Goal: Task Accomplishment & Management: Manage account settings

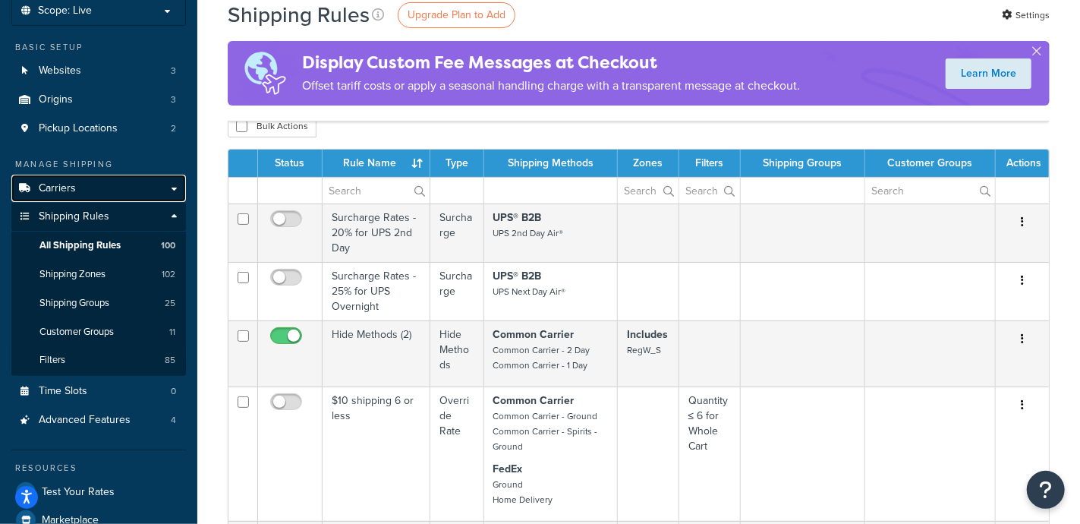
click at [72, 187] on span "Carriers" at bounding box center [57, 188] width 37 height 13
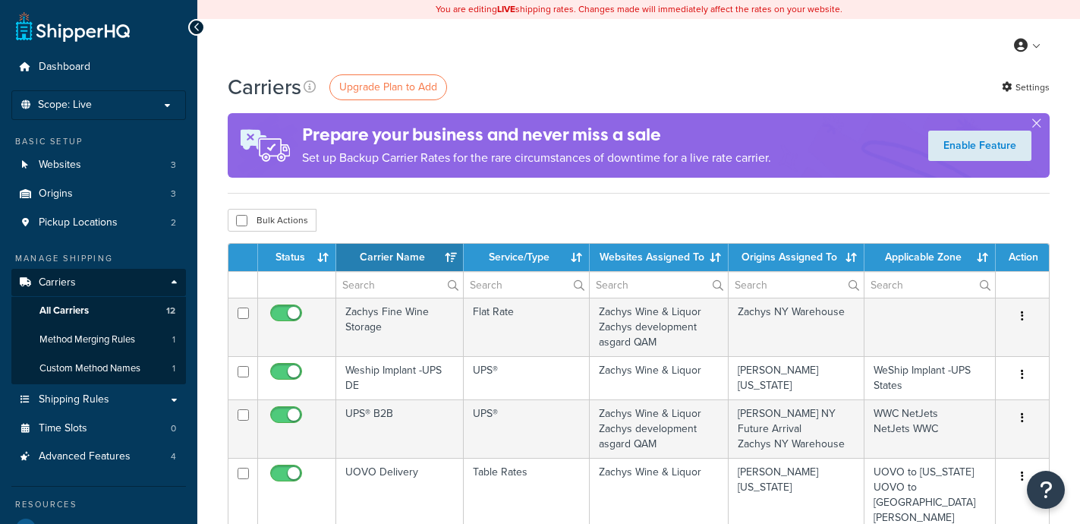
select select "15"
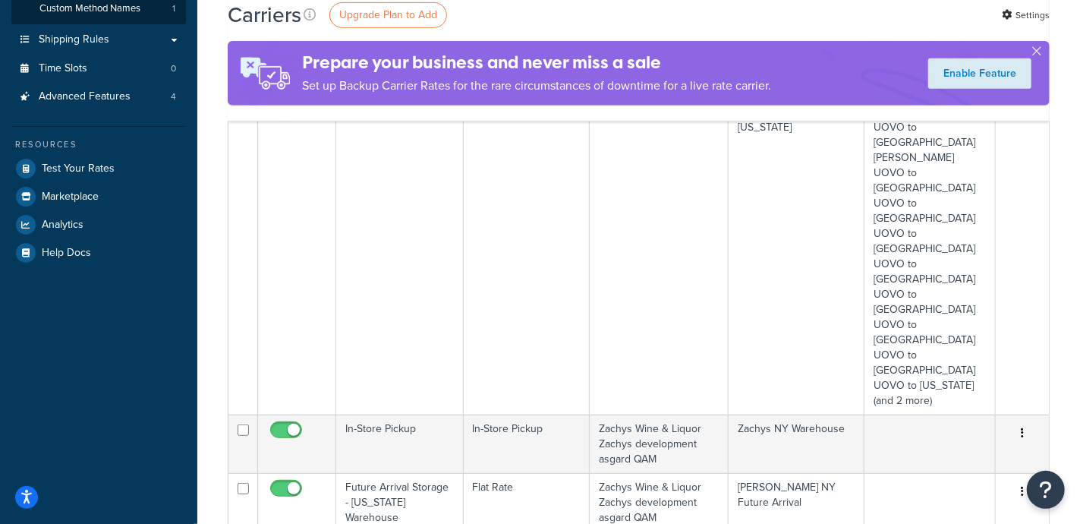
scroll to position [474, 0]
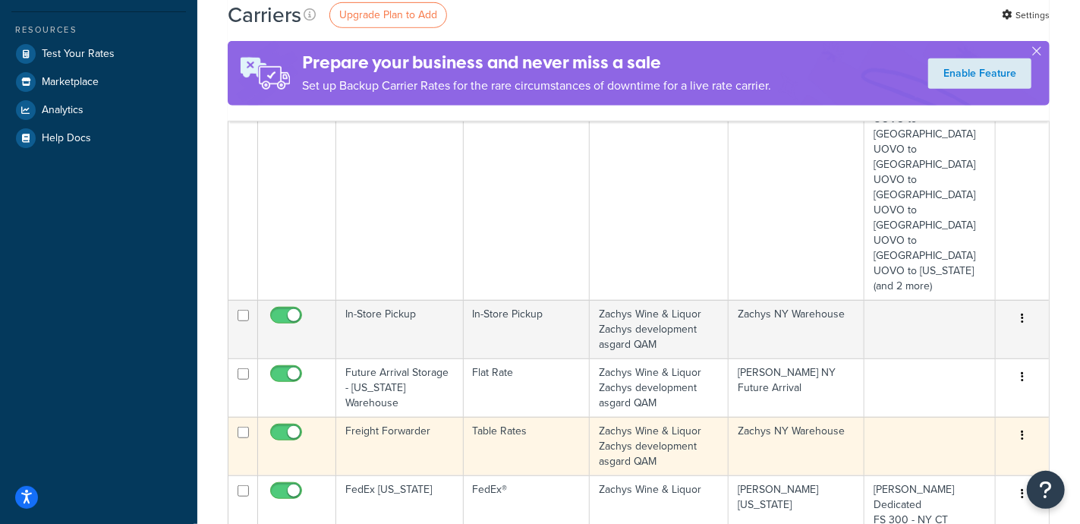
click at [1021, 430] on icon "button" at bounding box center [1022, 435] width 3 height 11
click at [935, 324] on link "Edit" at bounding box center [961, 328] width 120 height 31
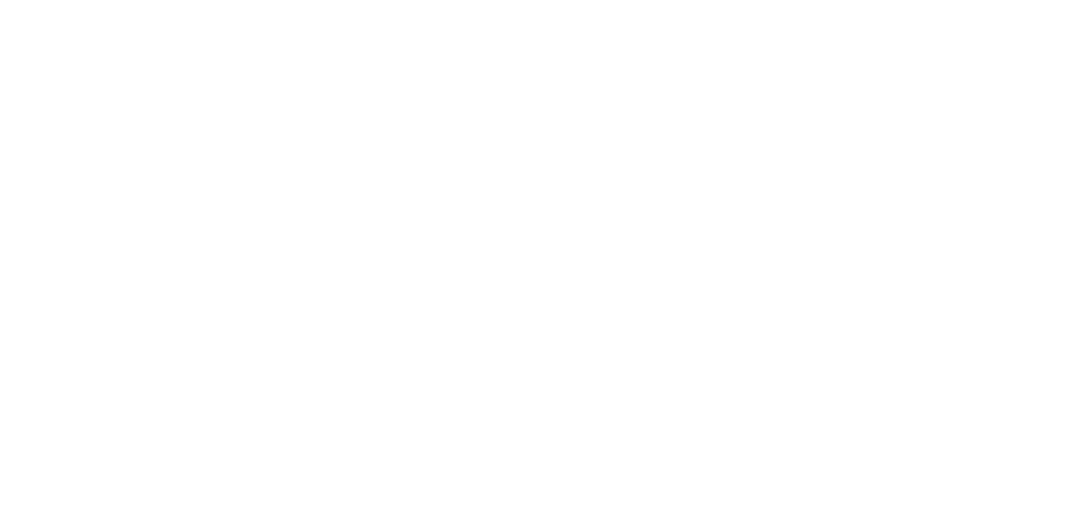
select select "25"
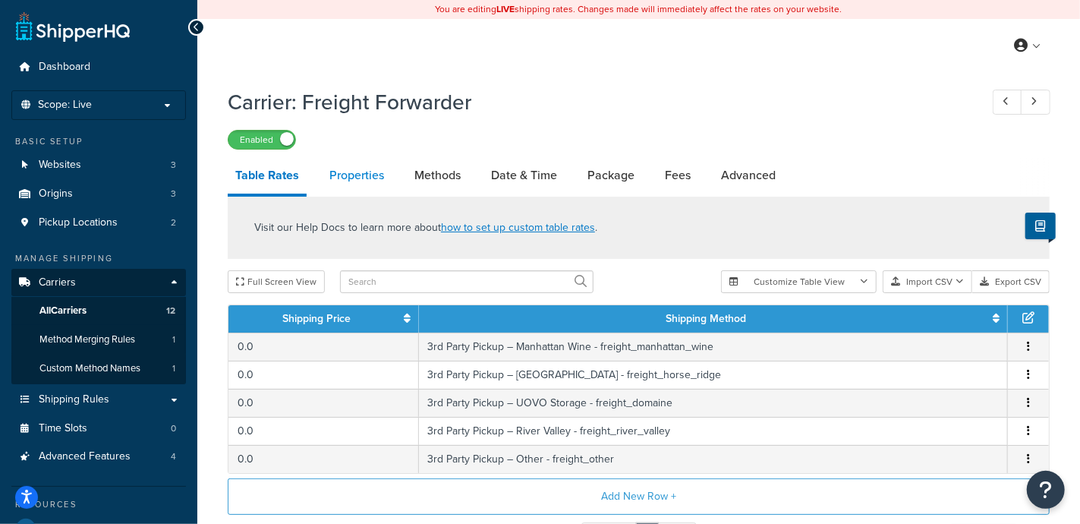
click at [356, 176] on link "Properties" at bounding box center [357, 175] width 70 height 36
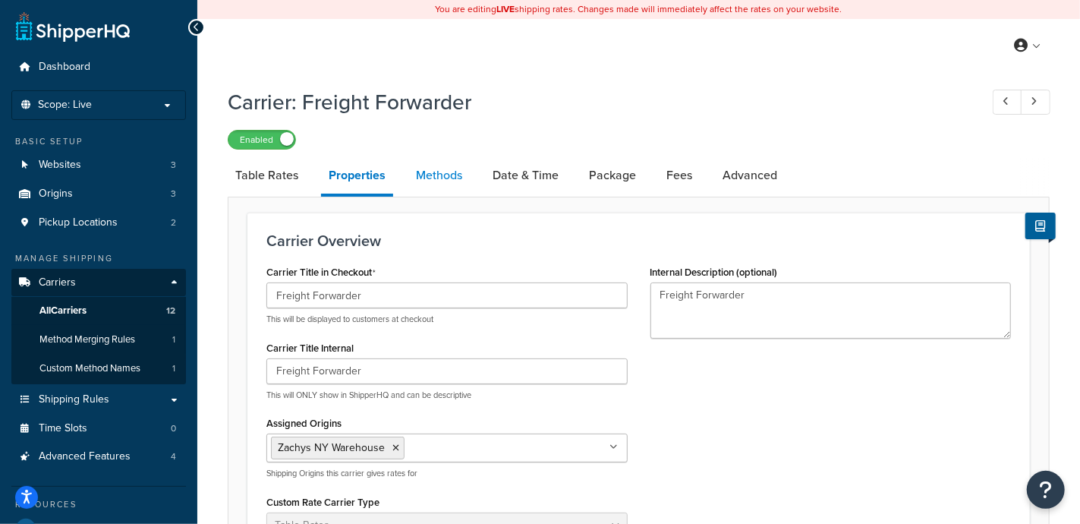
click at [428, 173] on link "Methods" at bounding box center [438, 175] width 61 height 36
select select "25"
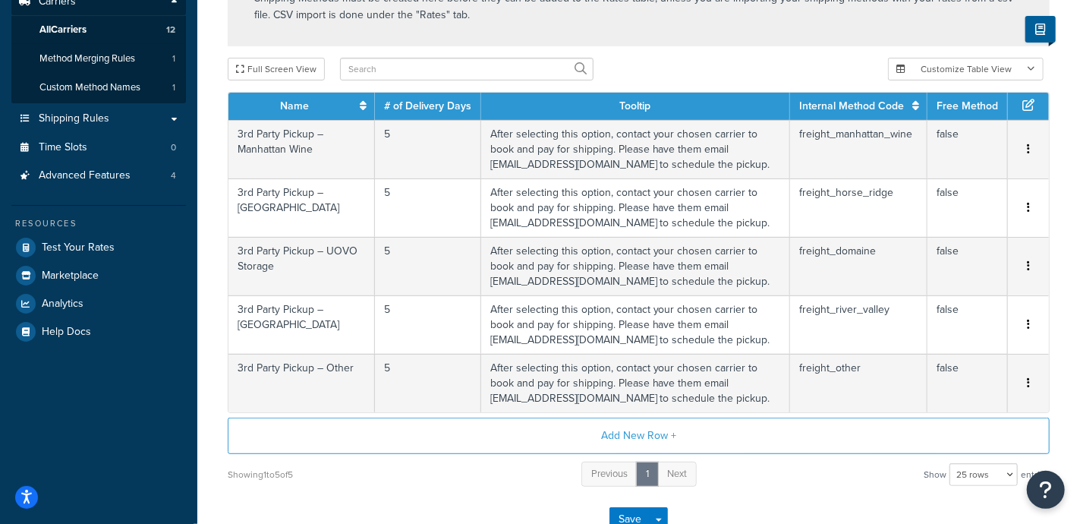
scroll to position [285, 0]
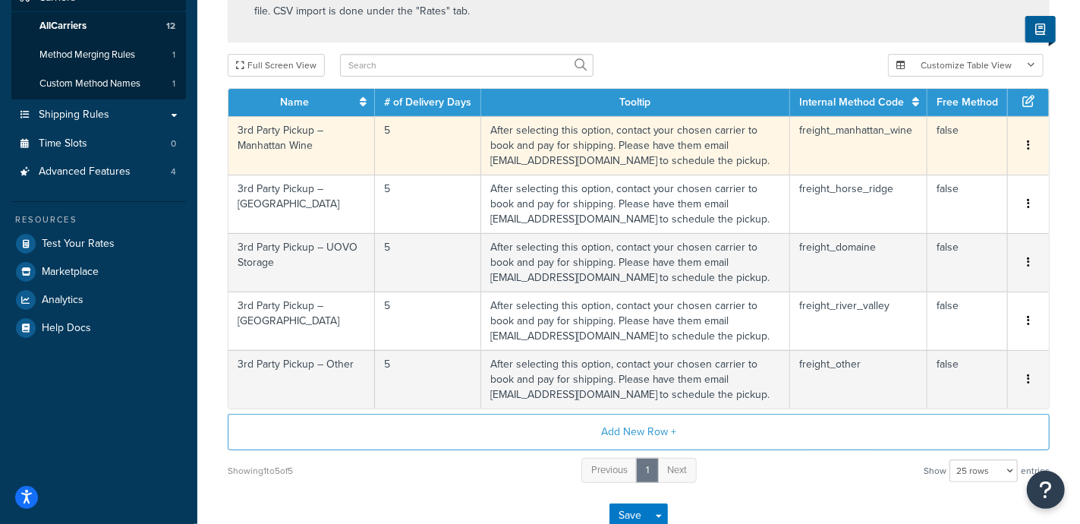
click at [1029, 146] on icon "button" at bounding box center [1028, 145] width 3 height 11
click at [937, 134] on div "Edit" at bounding box center [952, 131] width 108 height 31
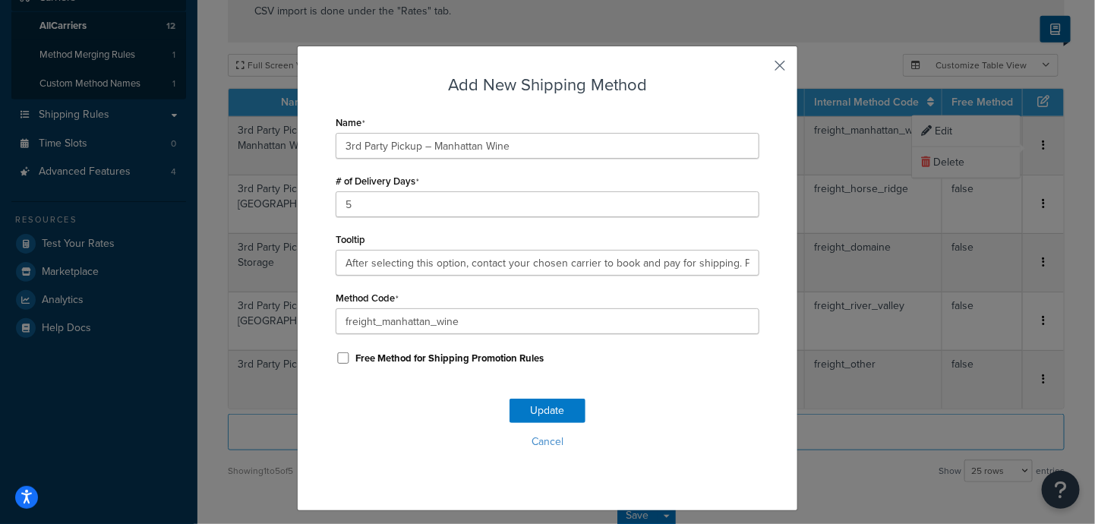
click at [759, 69] on button "button" at bounding box center [757, 71] width 4 height 4
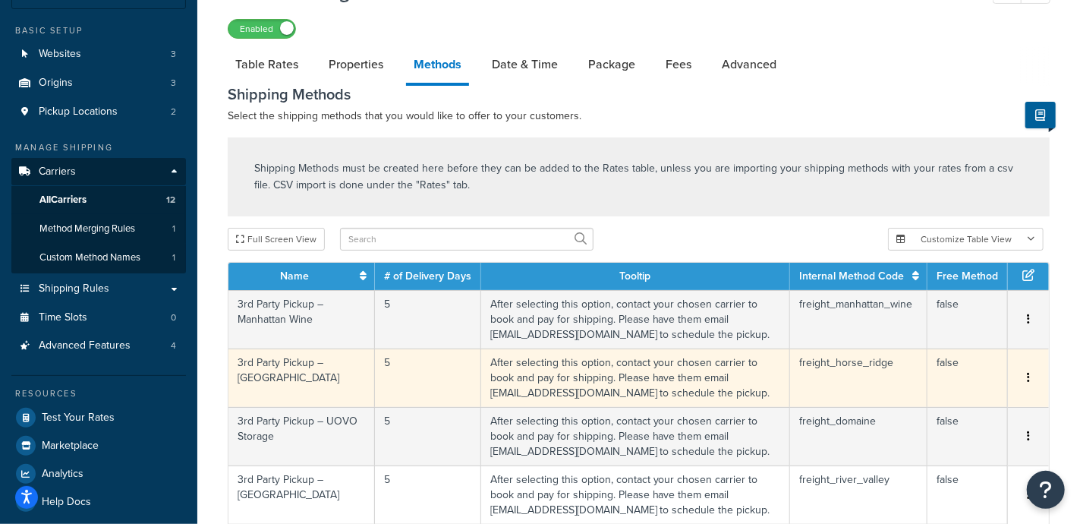
scroll to position [94, 0]
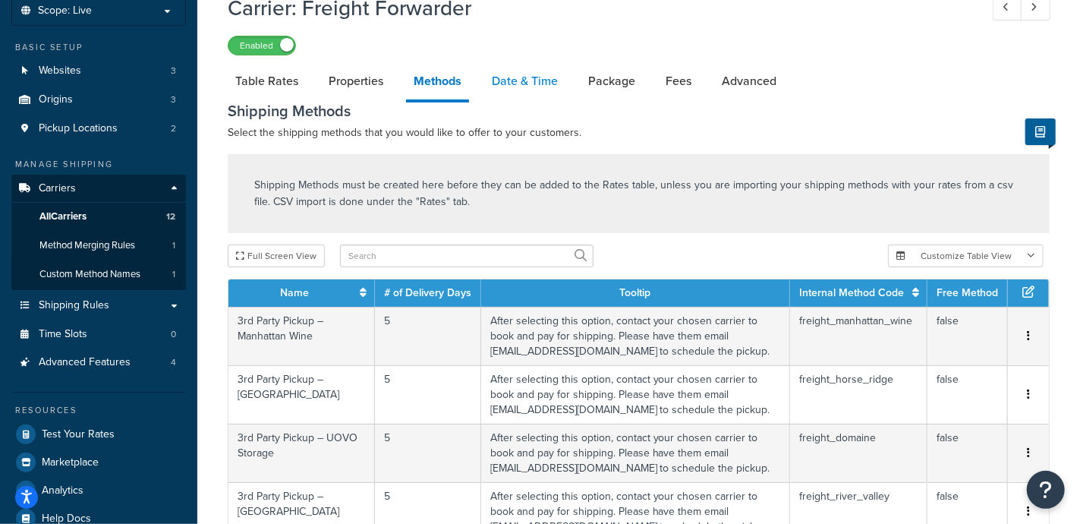
click at [529, 84] on link "Date & Time" at bounding box center [524, 81] width 81 height 36
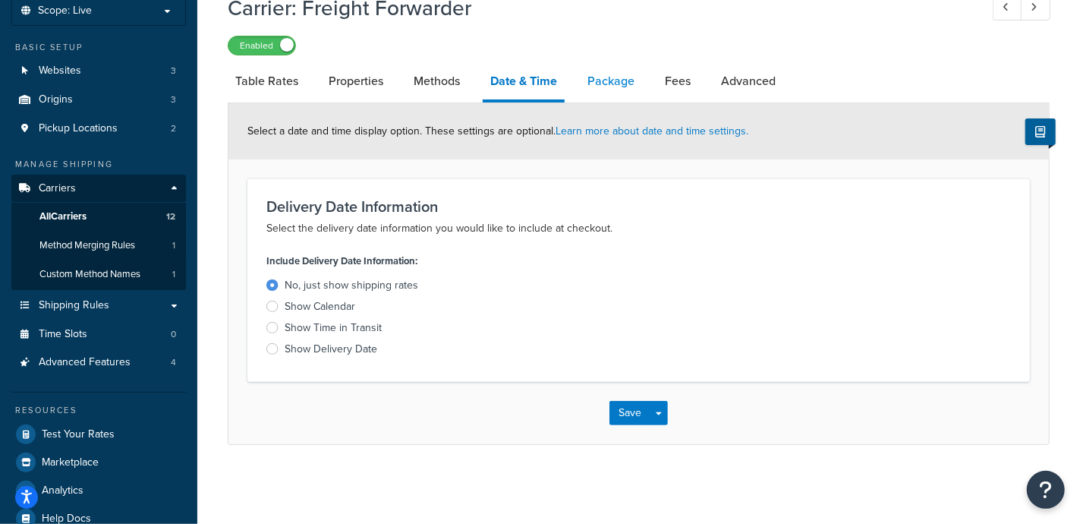
click at [614, 84] on link "Package" at bounding box center [611, 81] width 62 height 36
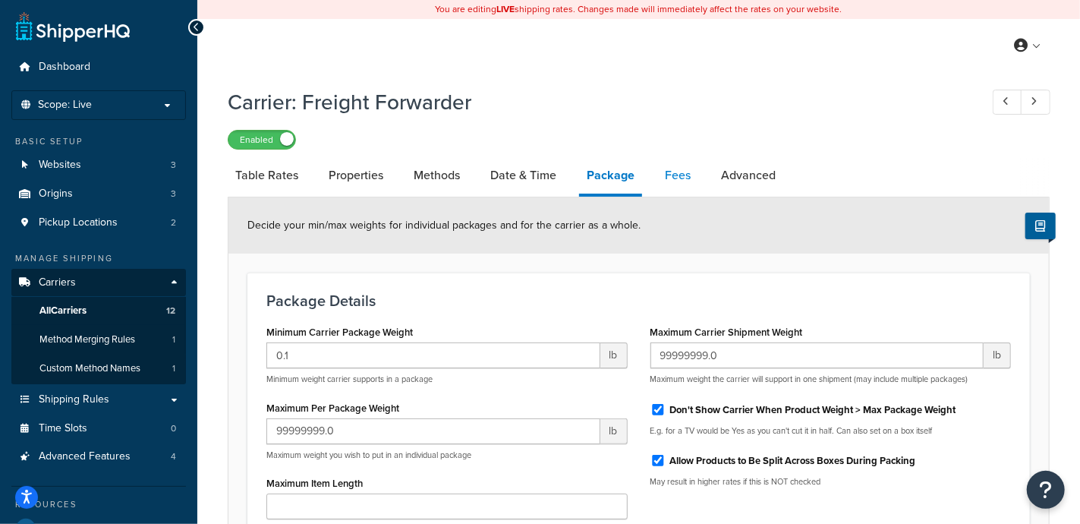
click at [679, 172] on link "Fees" at bounding box center [677, 175] width 41 height 36
select select "AFTER"
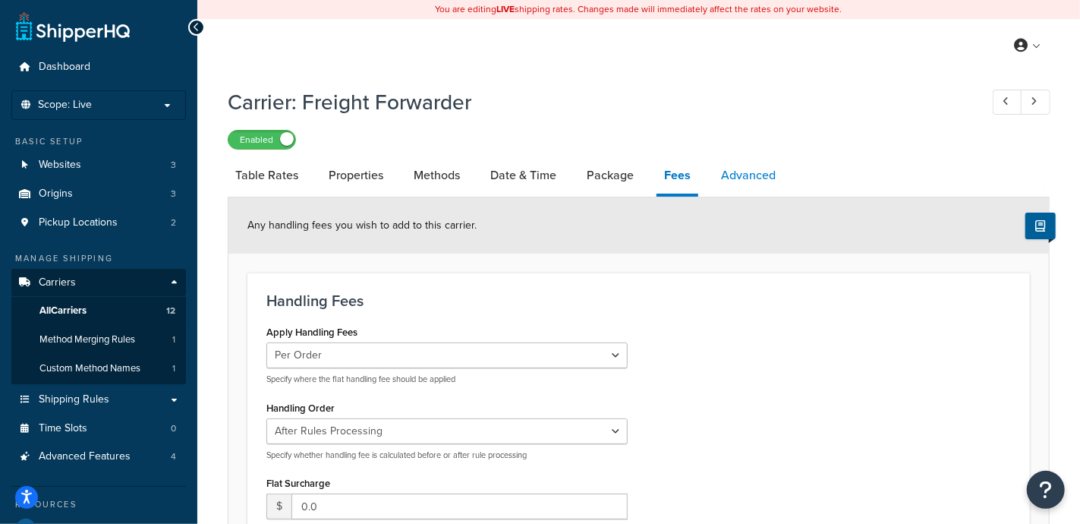
click at [735, 176] on link "Advanced" at bounding box center [749, 175] width 70 height 36
select select "false"
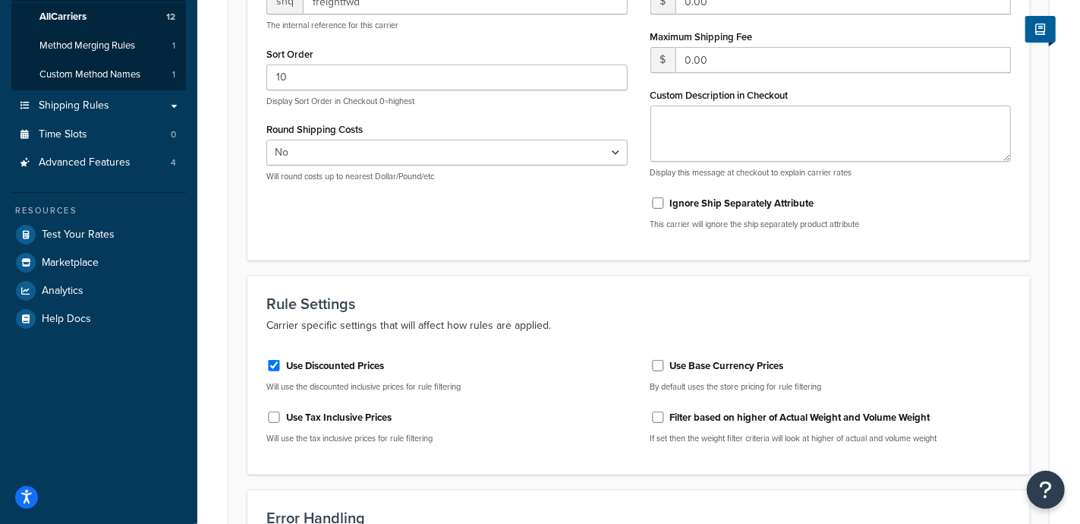
scroll to position [148, 0]
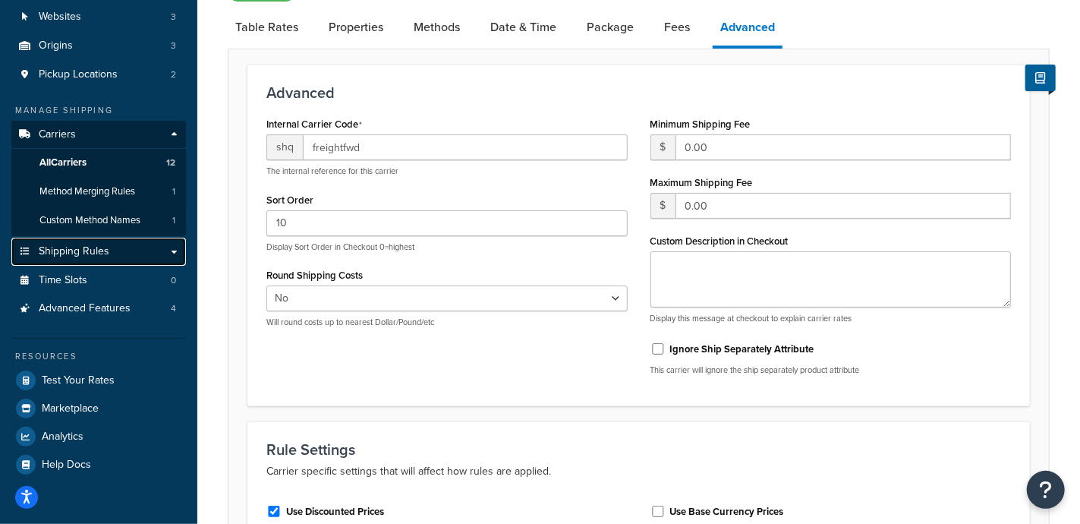
click at [106, 249] on span "Shipping Rules" at bounding box center [74, 251] width 71 height 13
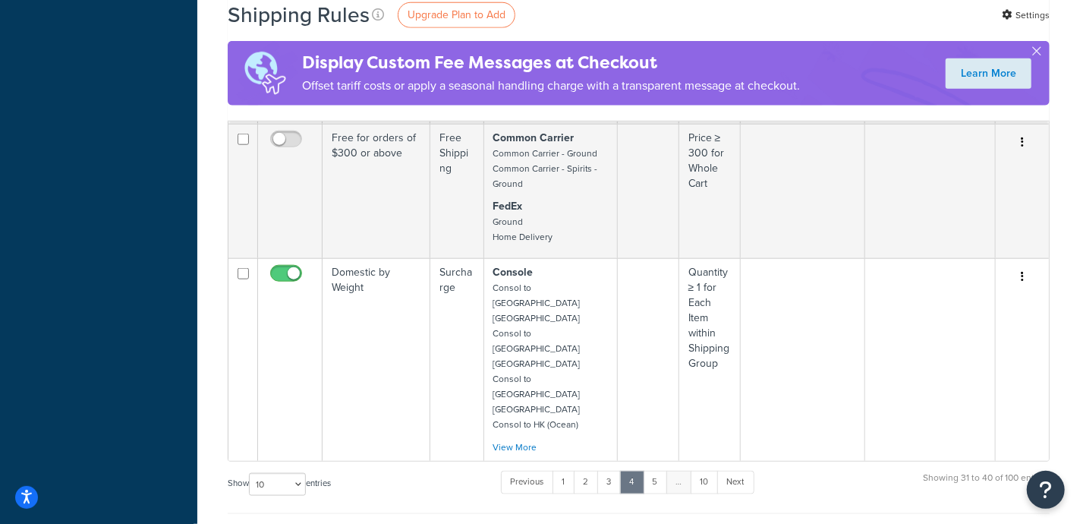
scroll to position [949, 0]
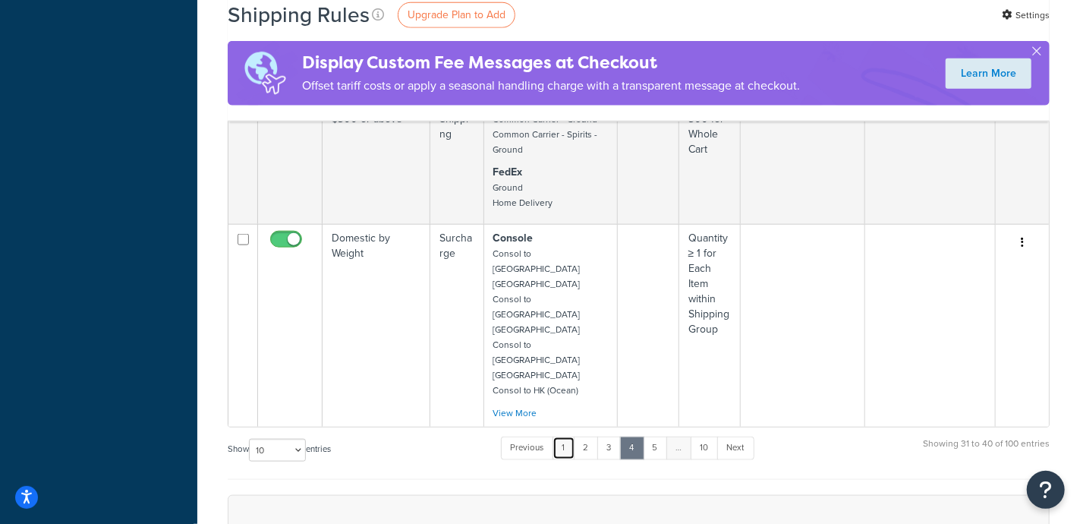
click at [565, 436] on link "1" at bounding box center [564, 447] width 23 height 23
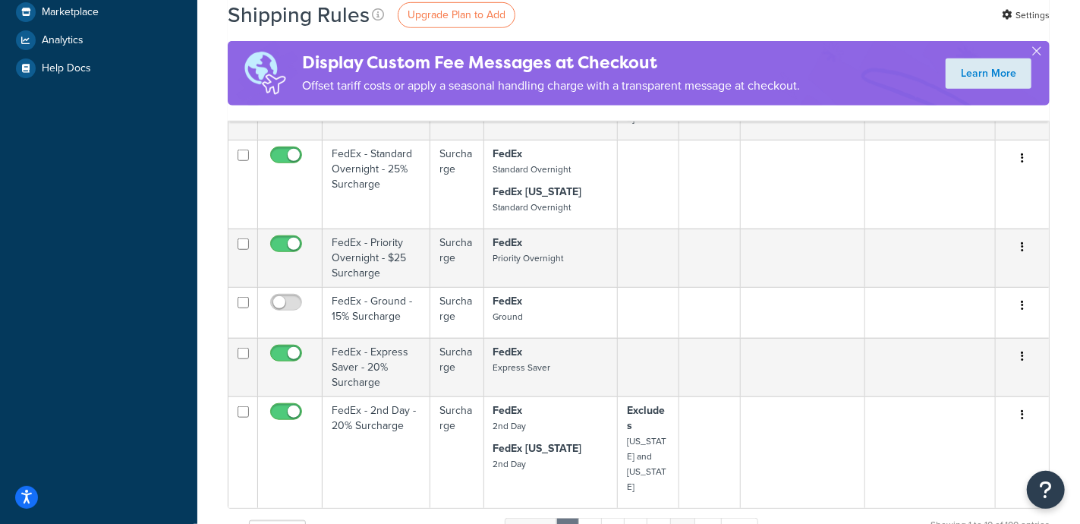
scroll to position [663, 0]
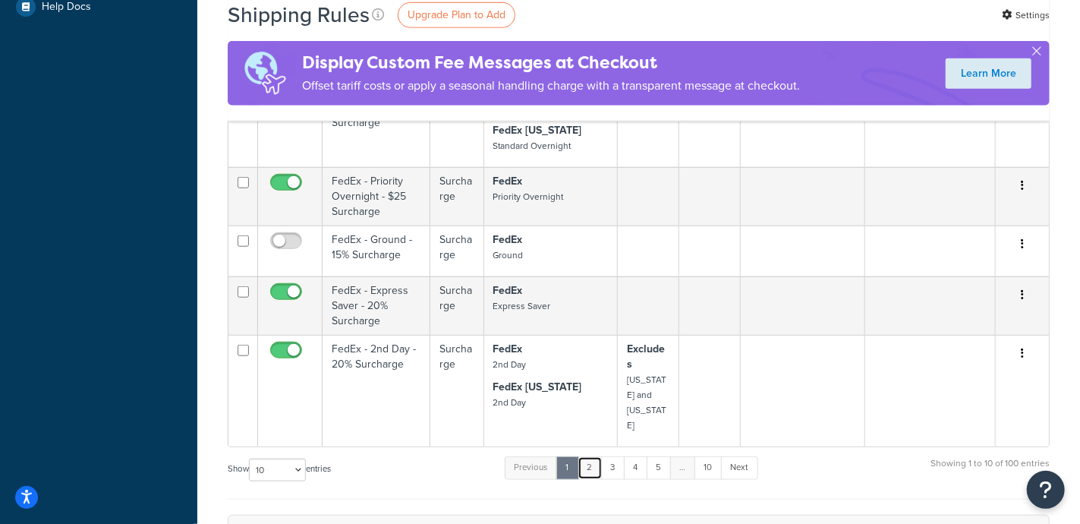
click at [592, 456] on link "2" at bounding box center [590, 467] width 25 height 23
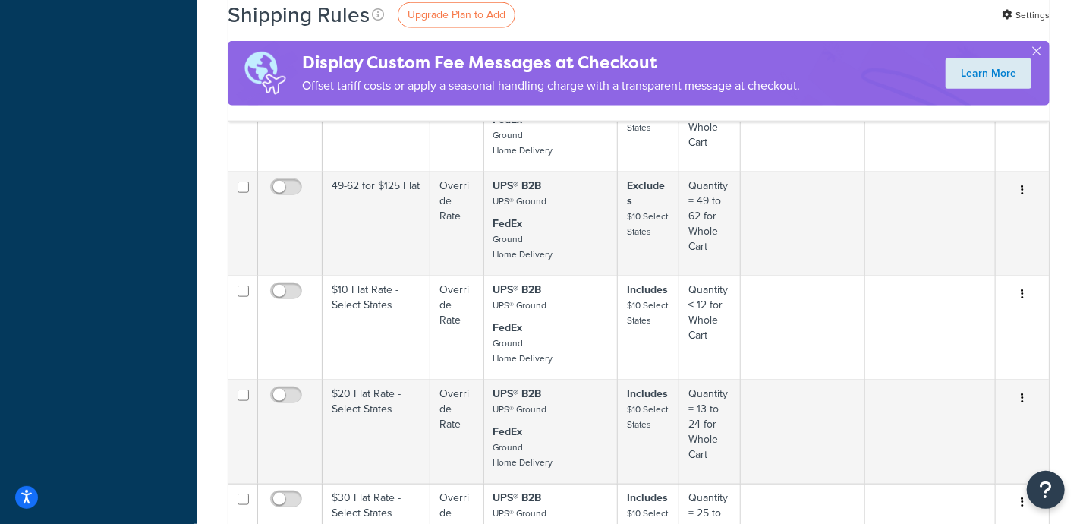
scroll to position [1031, 0]
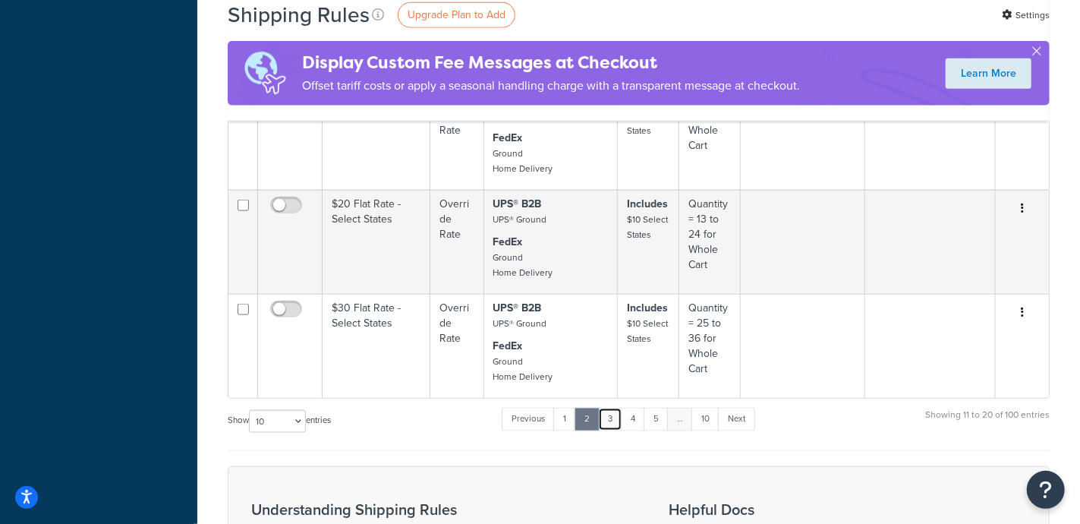
click at [611, 408] on link "3" at bounding box center [610, 419] width 24 height 23
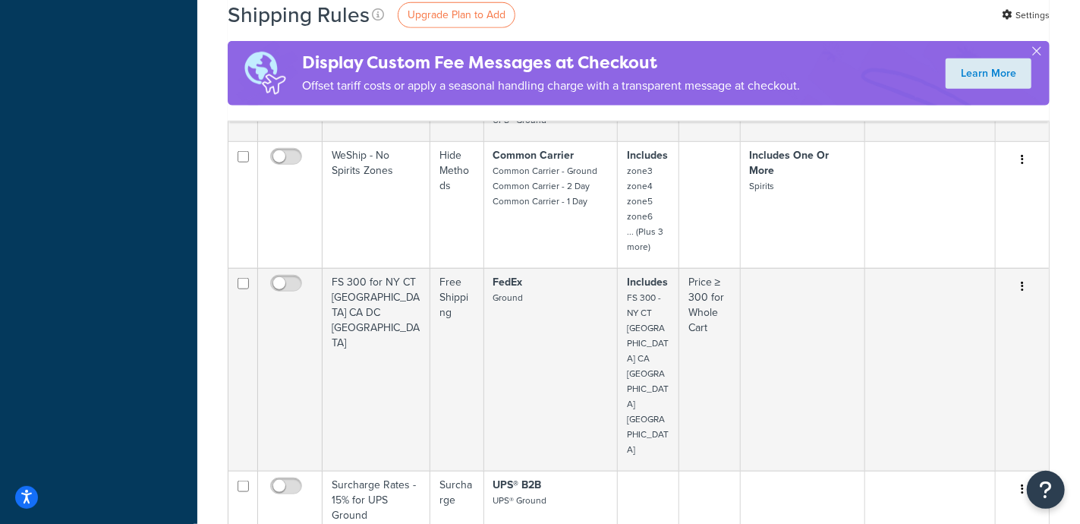
scroll to position [841, 0]
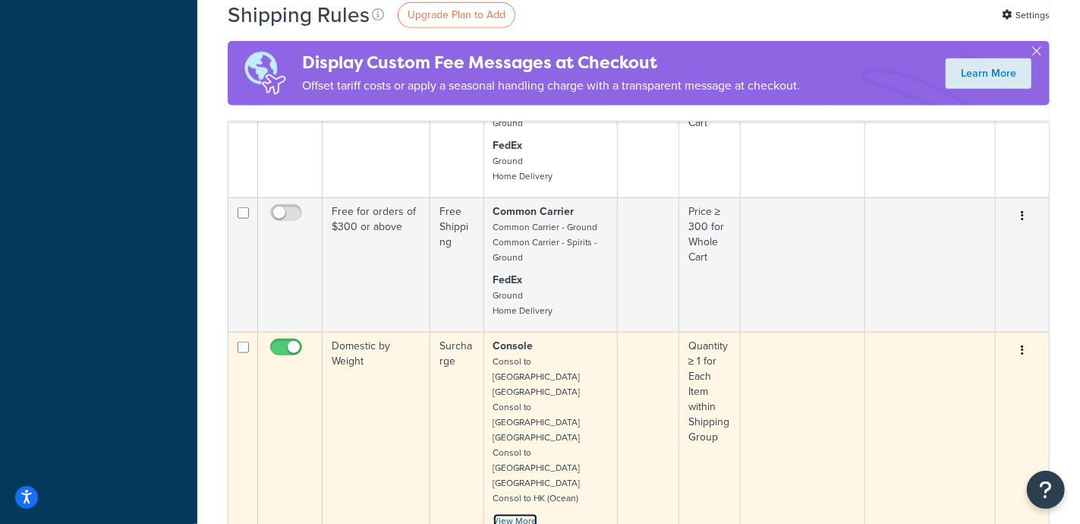
click at [516, 514] on link "View More" at bounding box center [515, 521] width 44 height 14
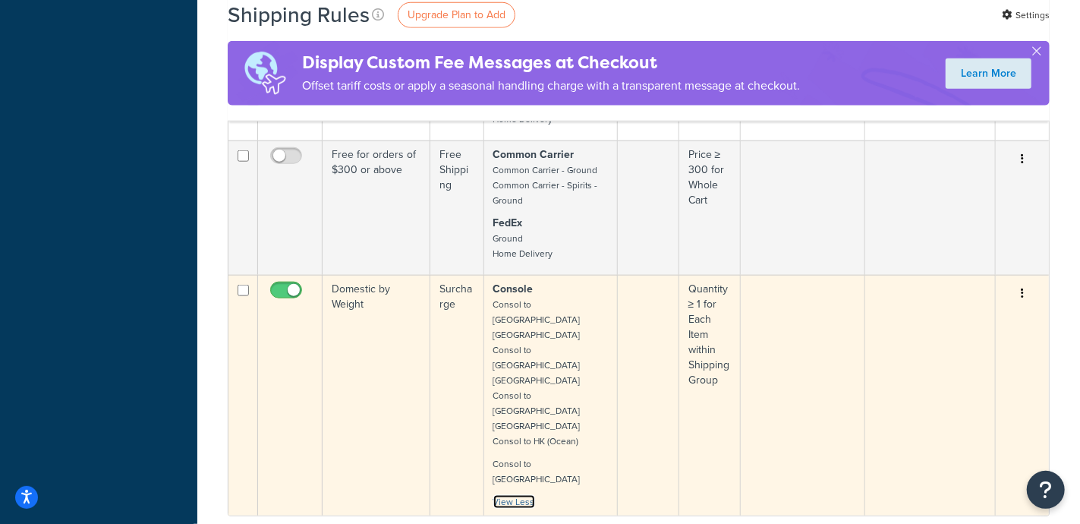
scroll to position [936, 0]
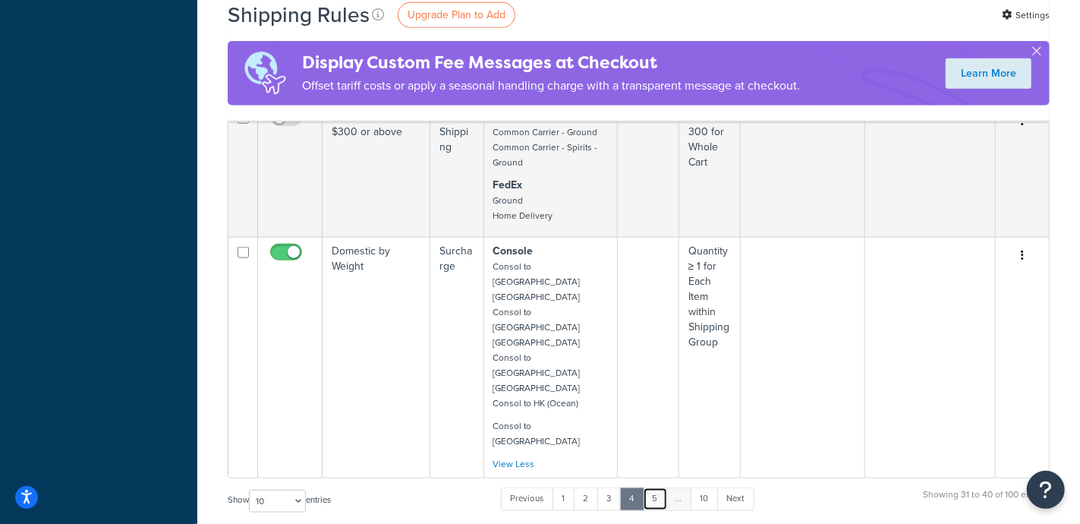
click at [660, 487] on link "5" at bounding box center [655, 498] width 25 height 23
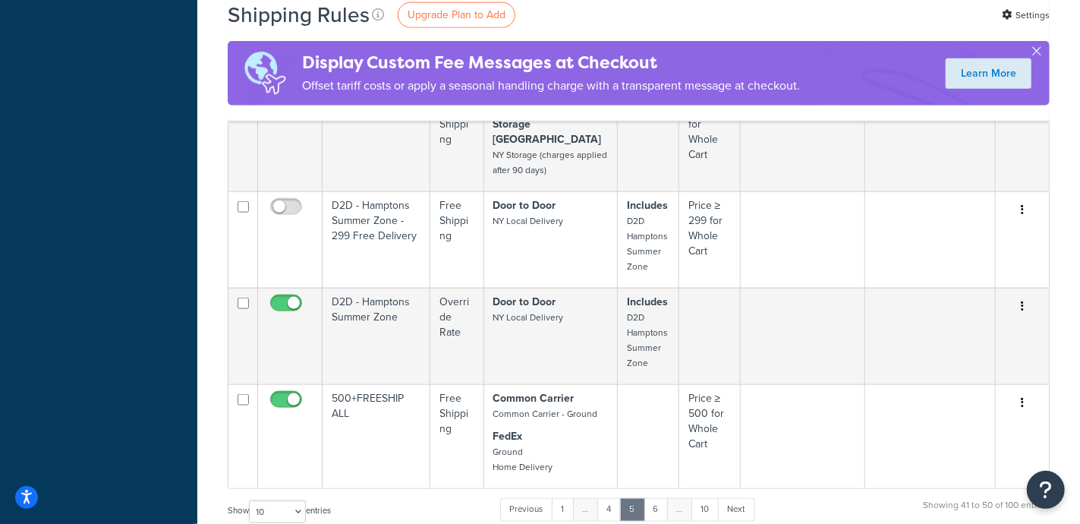
scroll to position [949, 0]
click at [657, 497] on link "6" at bounding box center [656, 508] width 25 height 23
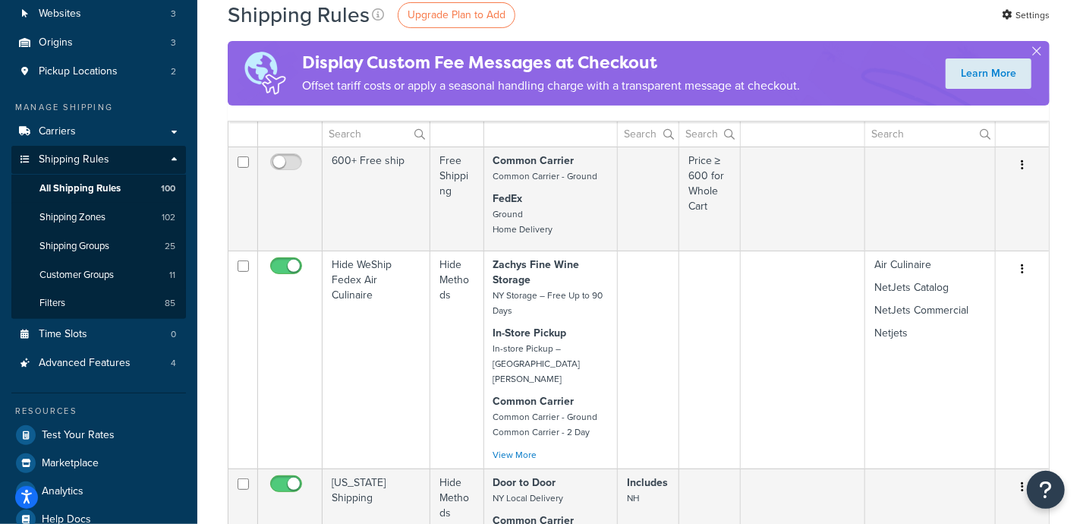
scroll to position [191, 0]
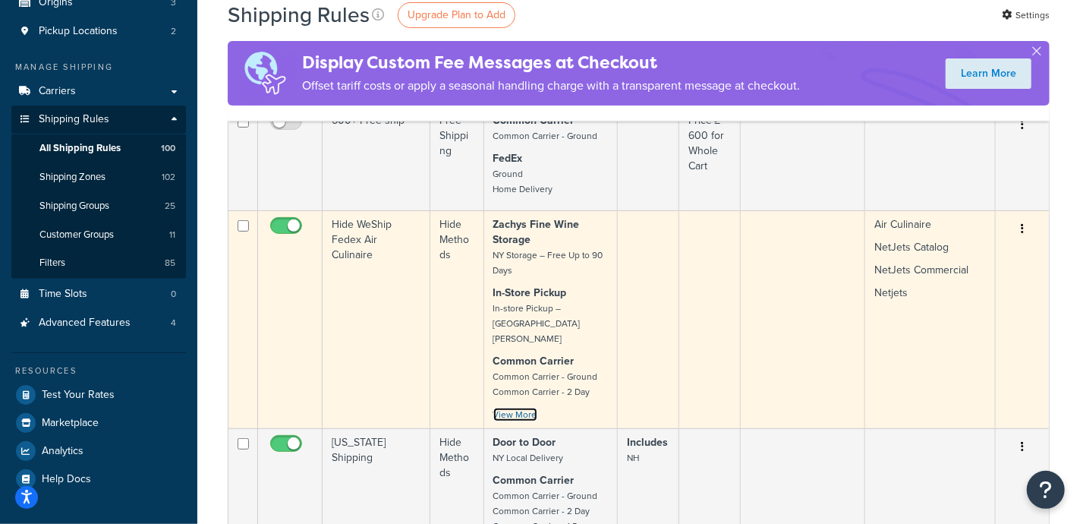
click at [525, 408] on link "View More" at bounding box center [515, 415] width 44 height 14
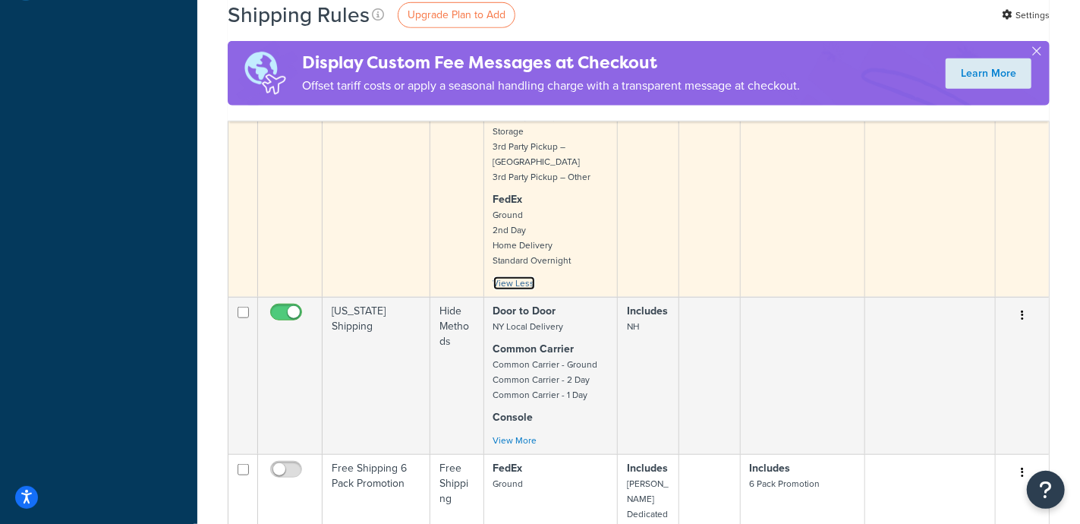
scroll to position [761, 0]
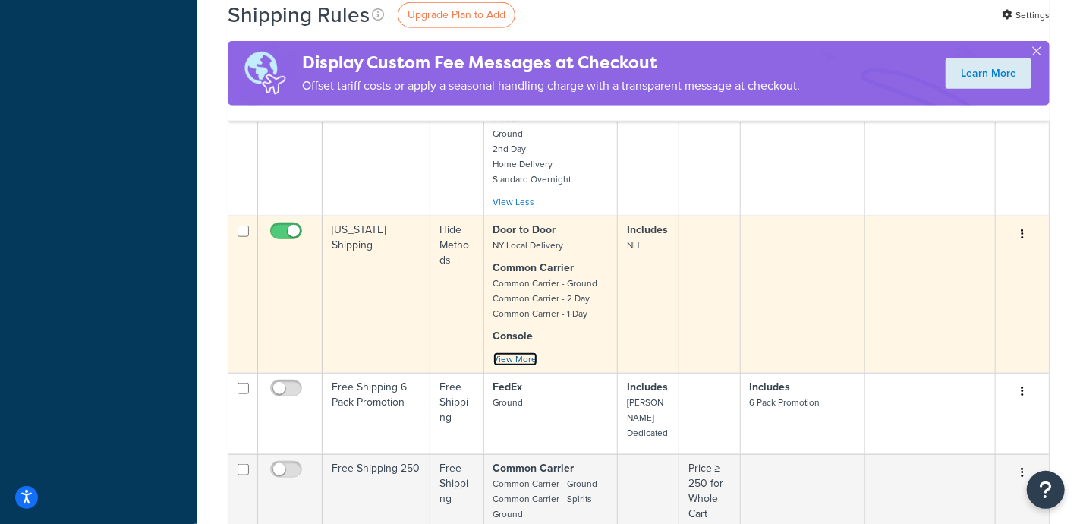
click at [525, 352] on link "View More" at bounding box center [515, 359] width 44 height 14
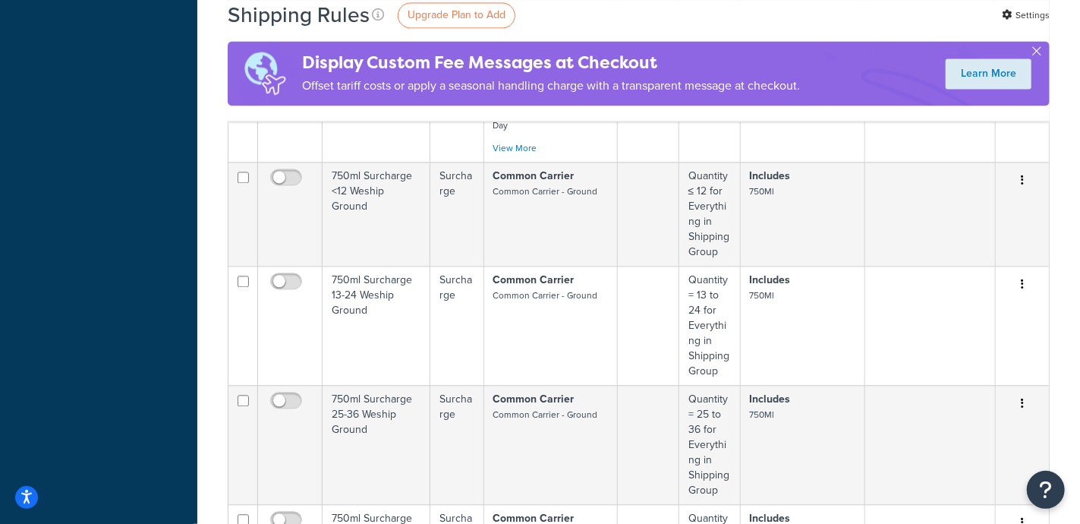
scroll to position [1994, 0]
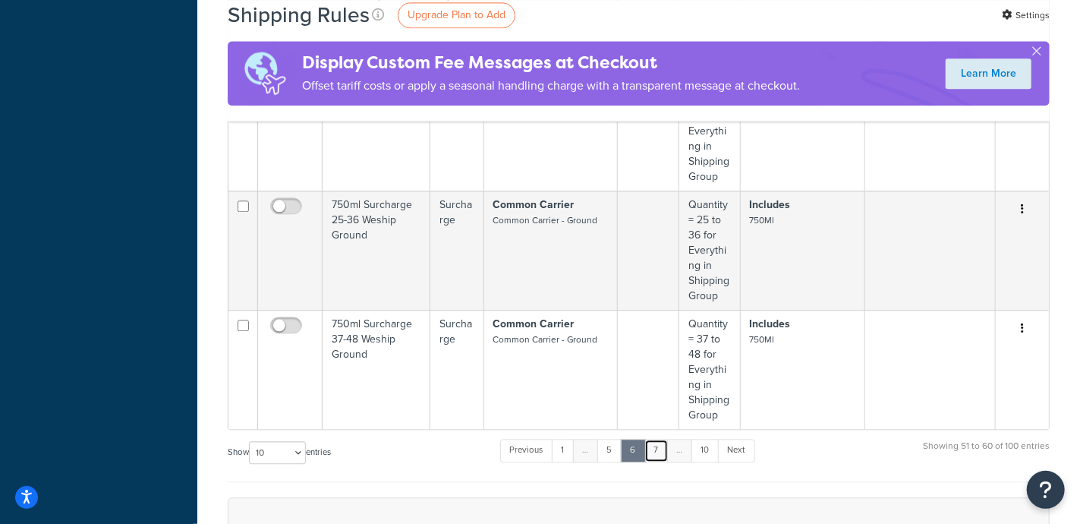
click at [660, 439] on link "7" at bounding box center [656, 450] width 24 height 23
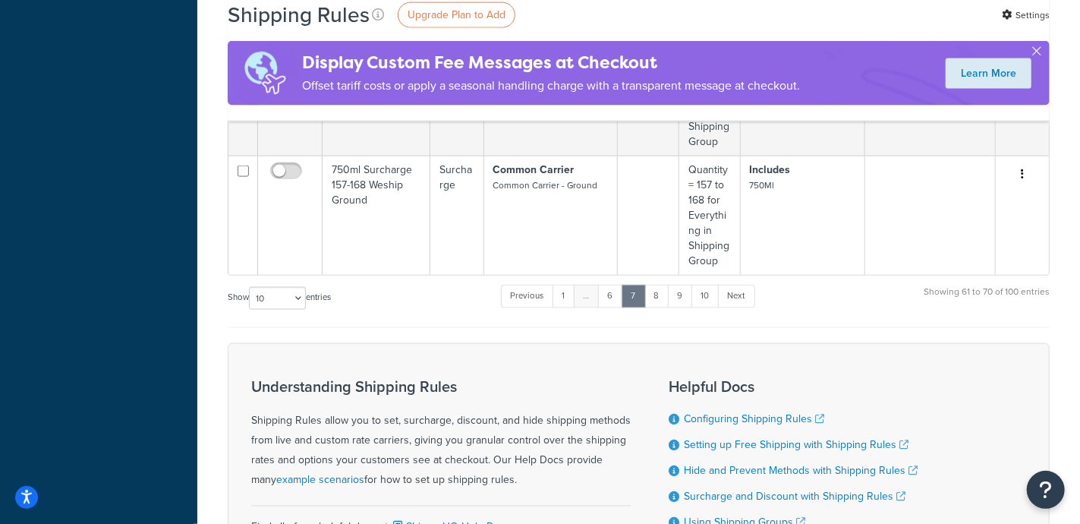
scroll to position [1233, 0]
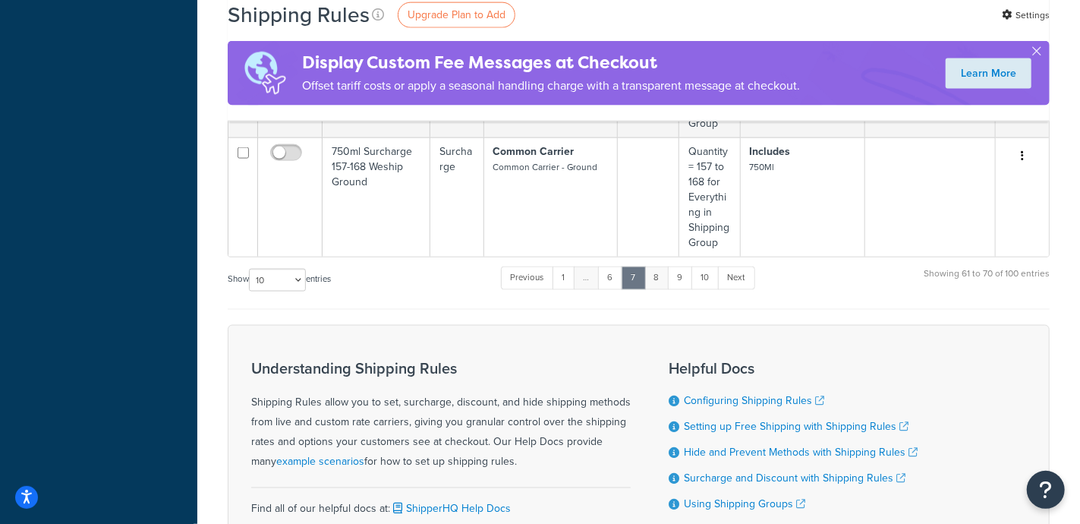
click at [660, 275] on link "8" at bounding box center [656, 277] width 25 height 23
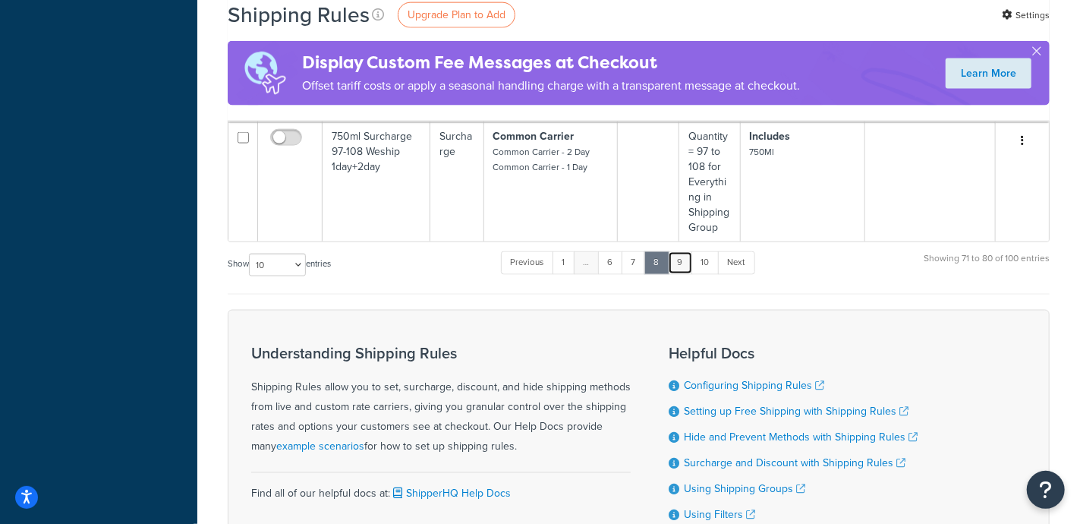
click at [680, 263] on link "9" at bounding box center [680, 262] width 25 height 23
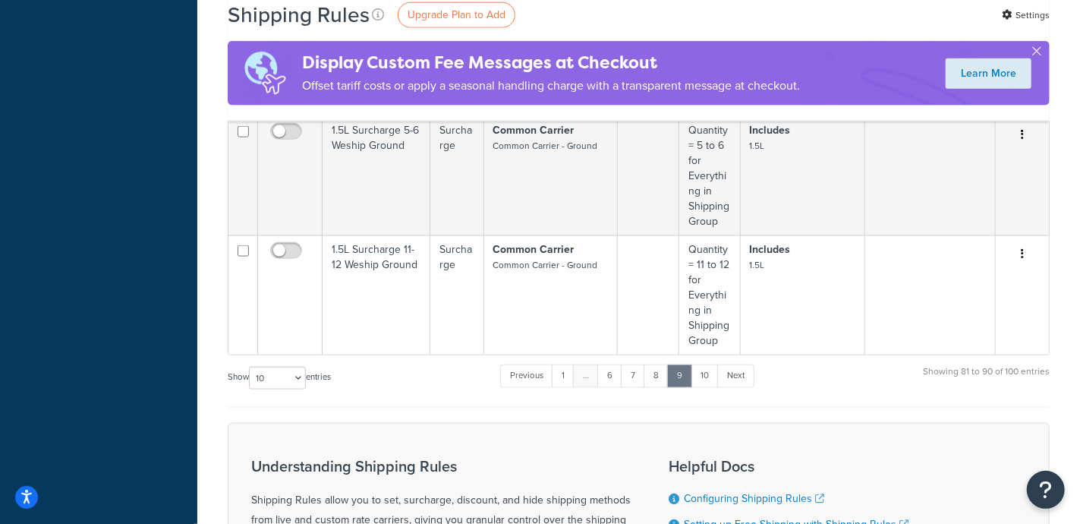
scroll to position [1139, 0]
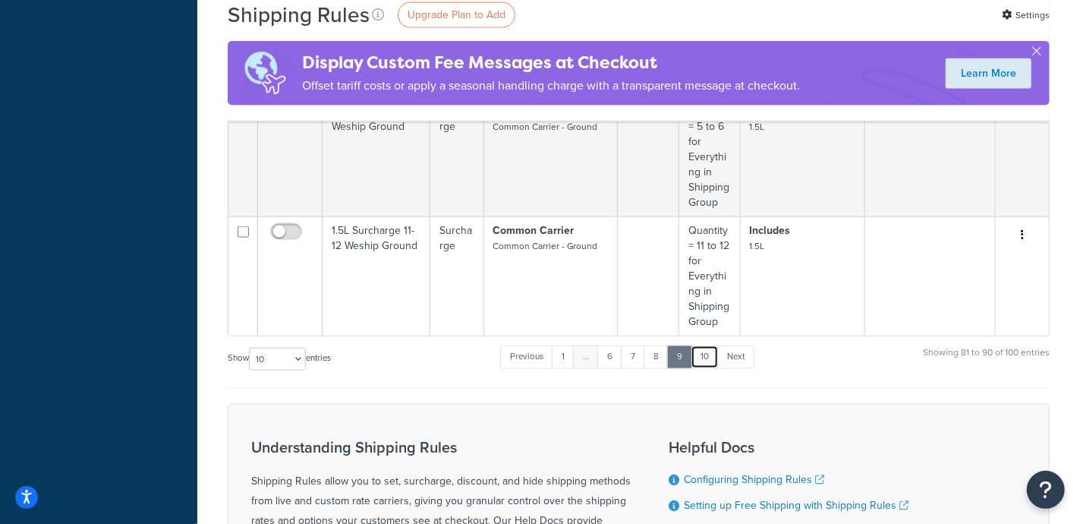
click at [708, 351] on link "10" at bounding box center [705, 356] width 28 height 23
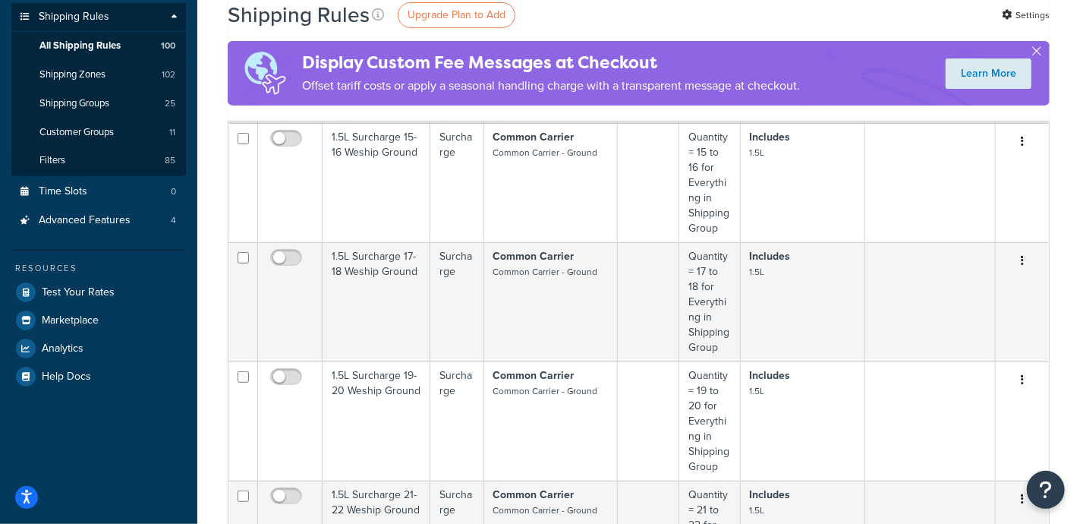
scroll to position [189, 0]
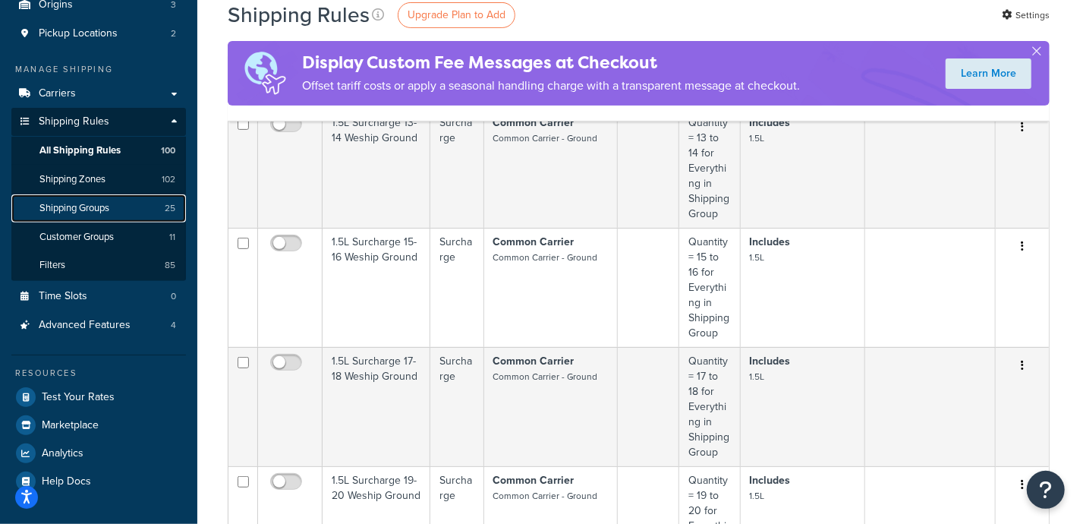
click at [80, 210] on span "Shipping Groups" at bounding box center [74, 208] width 70 height 13
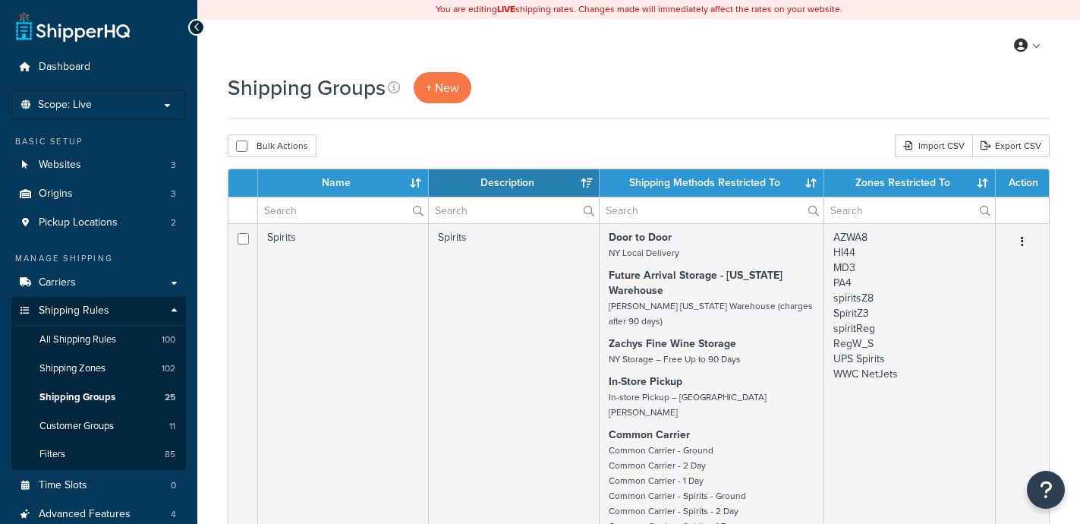
select select "15"
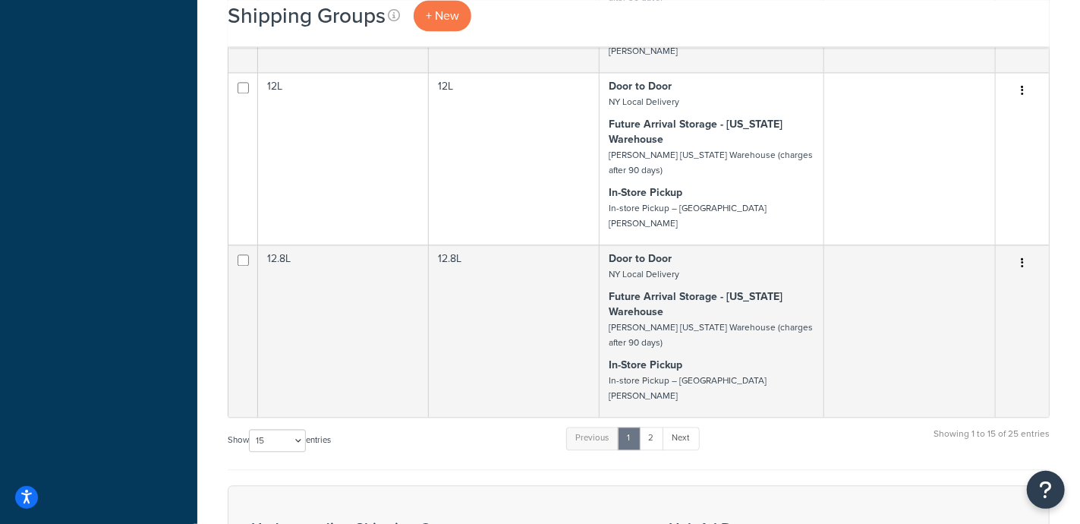
scroll to position [1898, 0]
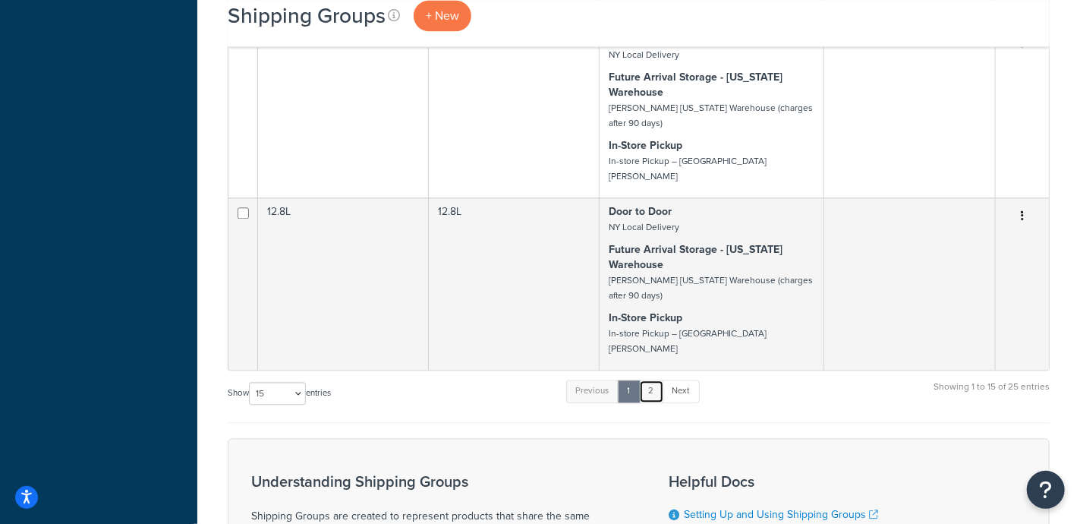
click at [657, 380] on link "2" at bounding box center [651, 391] width 25 height 23
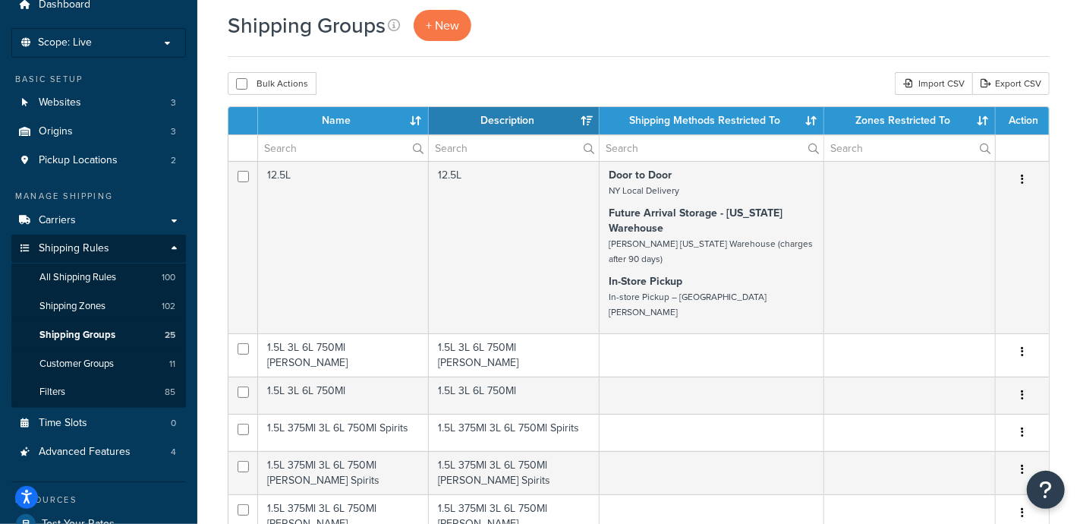
scroll to position [0, 0]
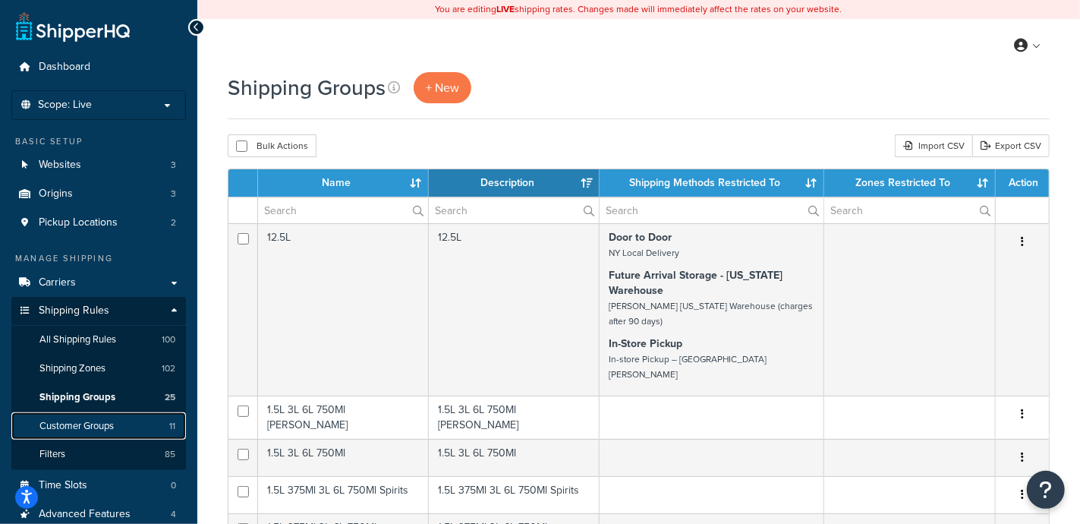
click at [72, 423] on span "Customer Groups" at bounding box center [76, 426] width 74 height 13
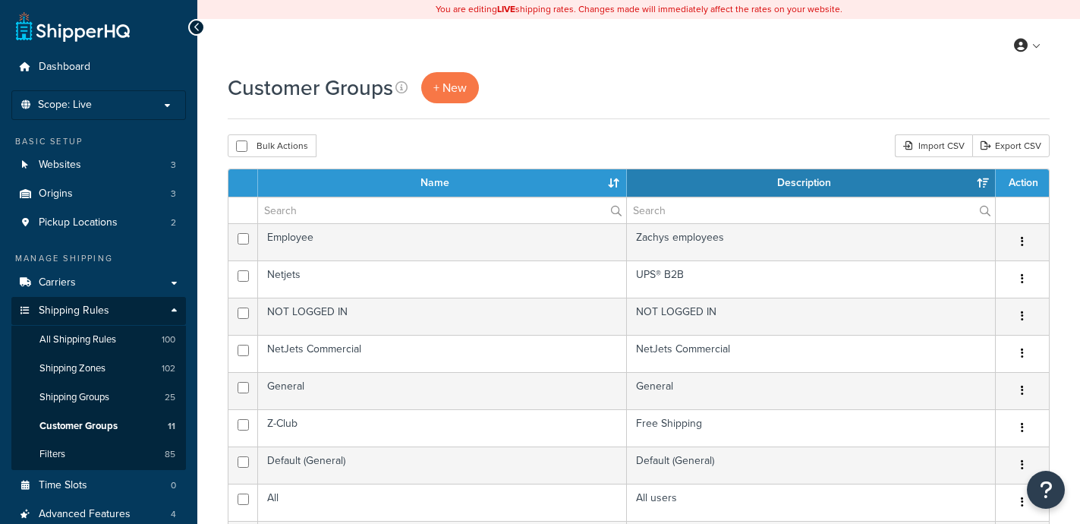
select select "15"
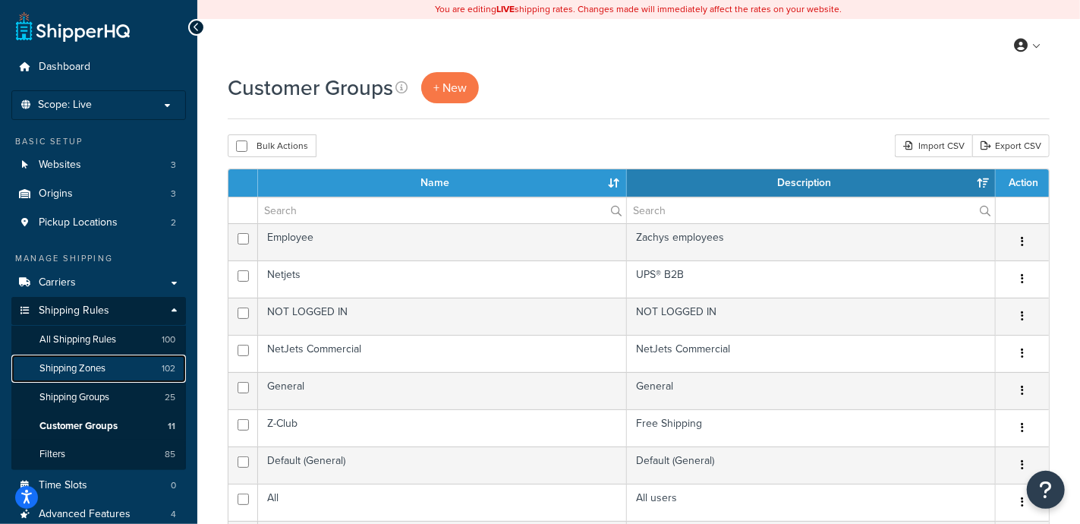
click at [68, 370] on span "Shipping Zones" at bounding box center [72, 368] width 66 height 13
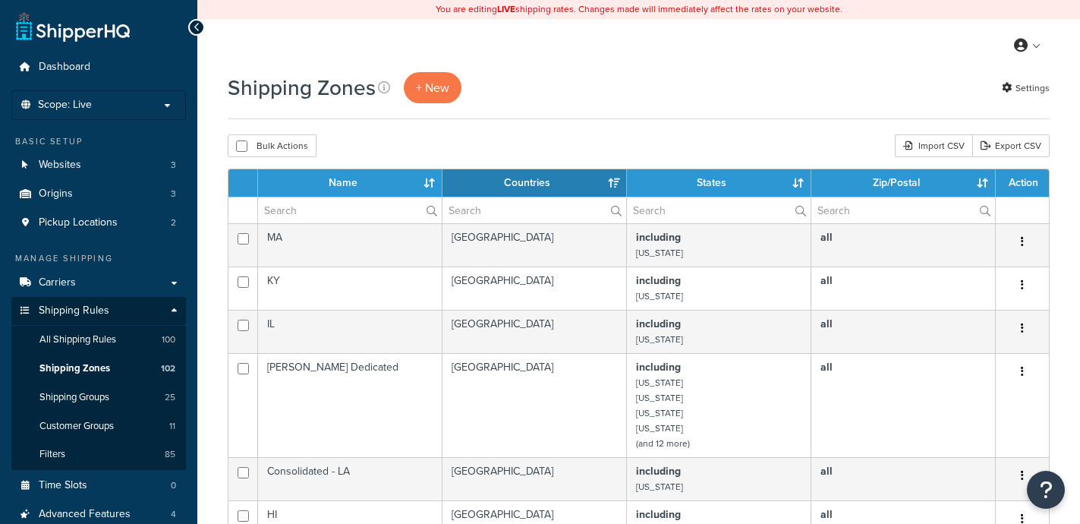
select select "15"
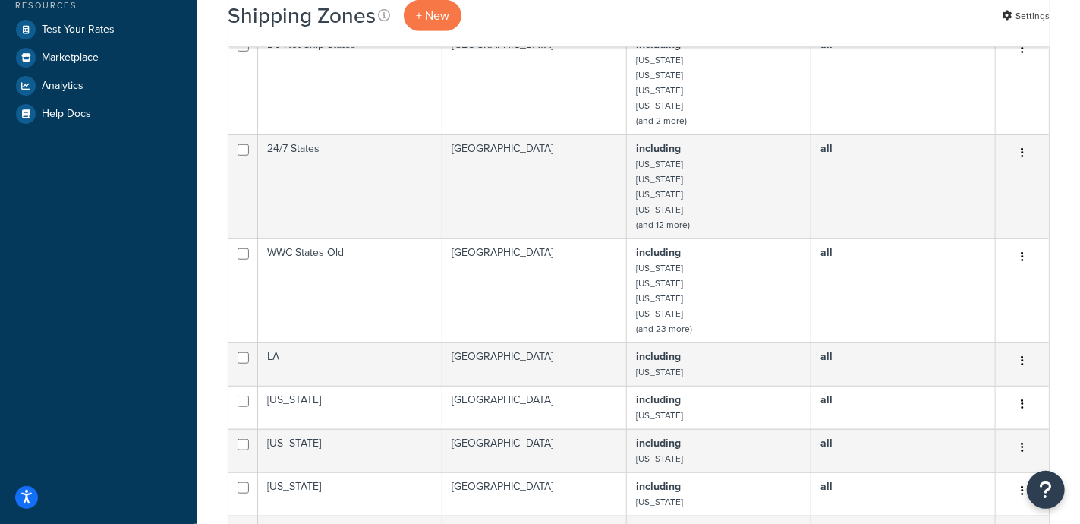
scroll to position [663, 0]
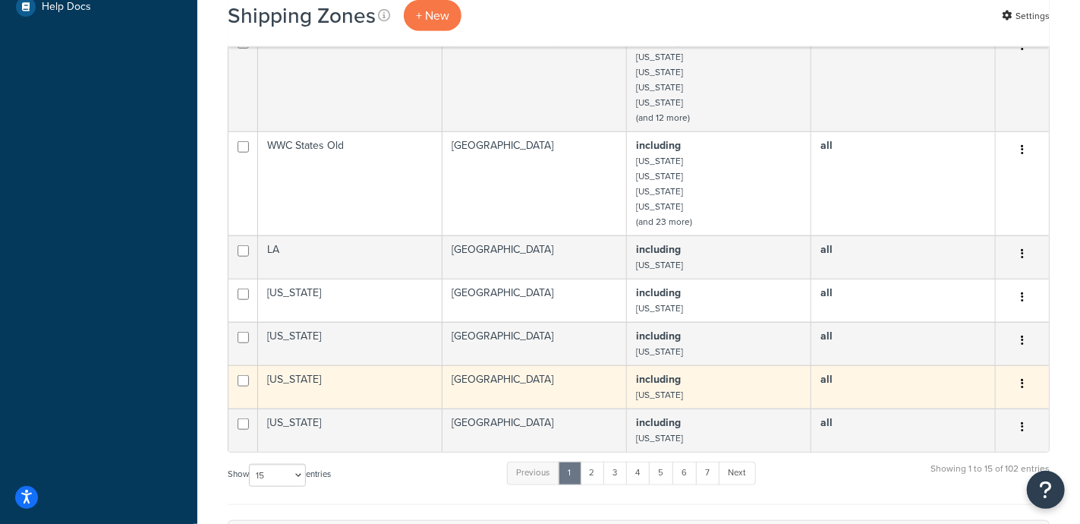
click at [1022, 381] on icon "button" at bounding box center [1022, 383] width 3 height 11
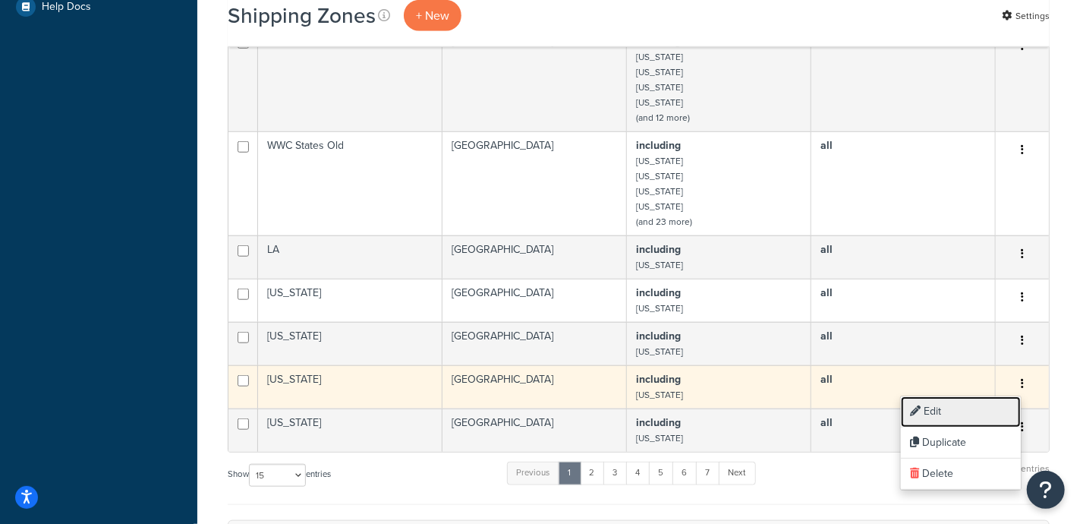
click at [934, 411] on link "Edit" at bounding box center [961, 411] width 120 height 31
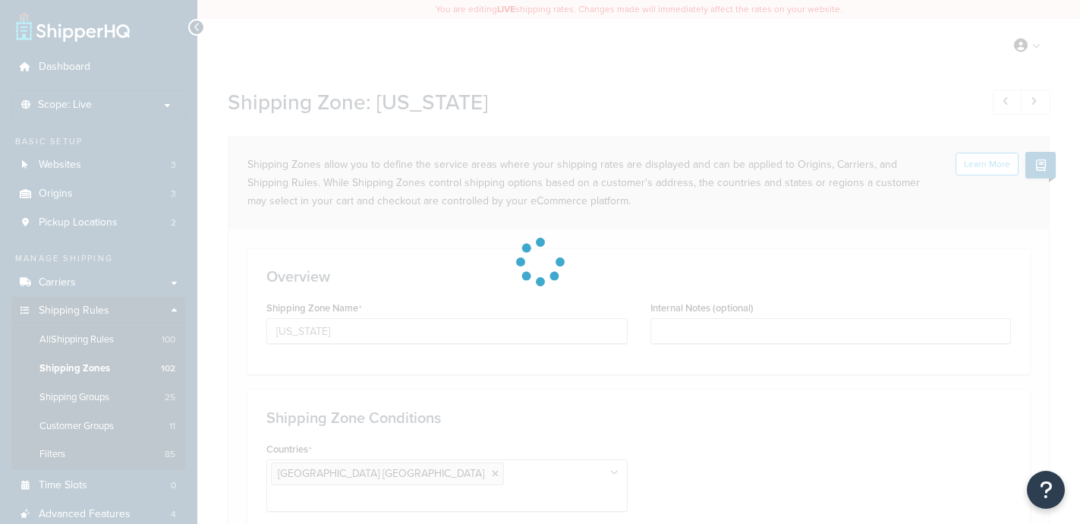
select select "including"
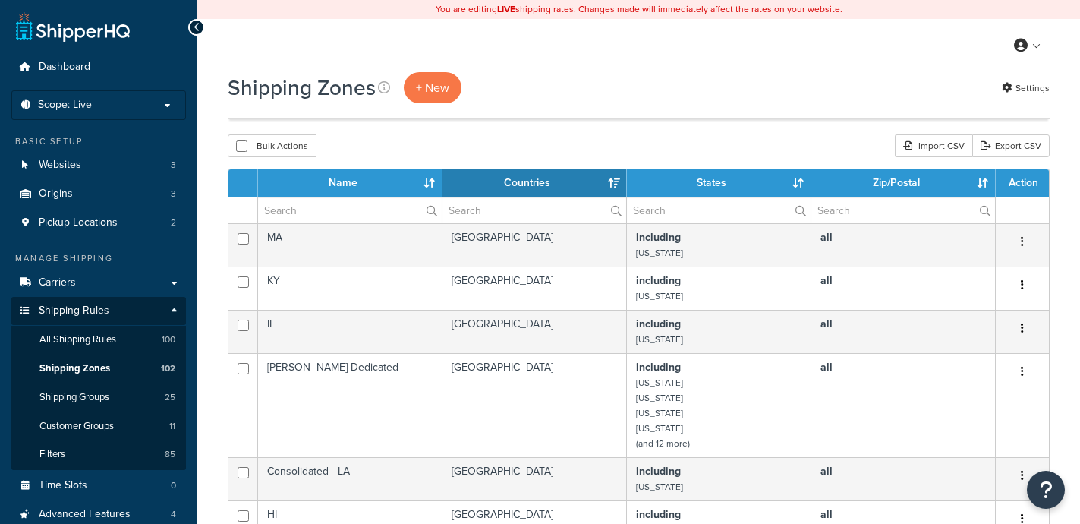
select select "15"
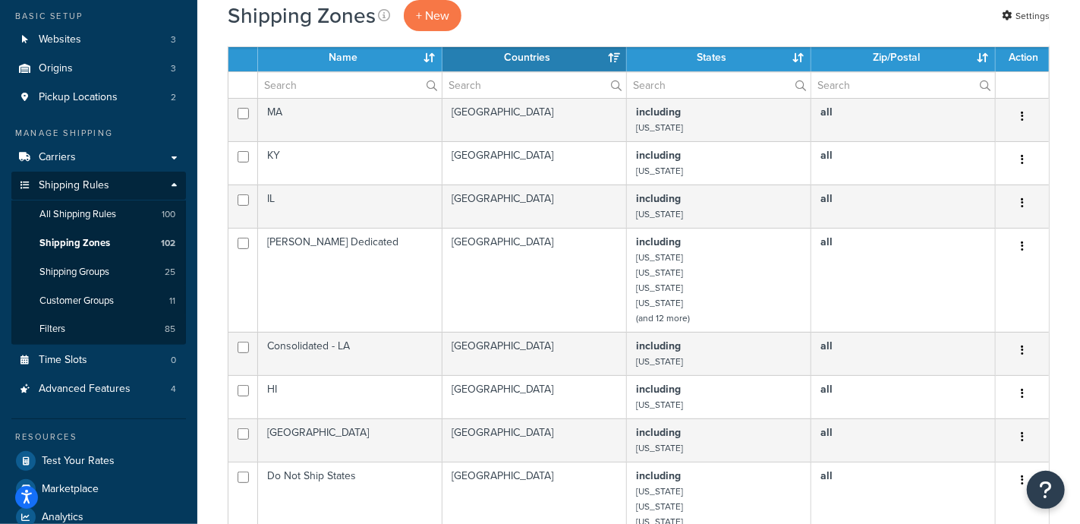
scroll to position [94, 0]
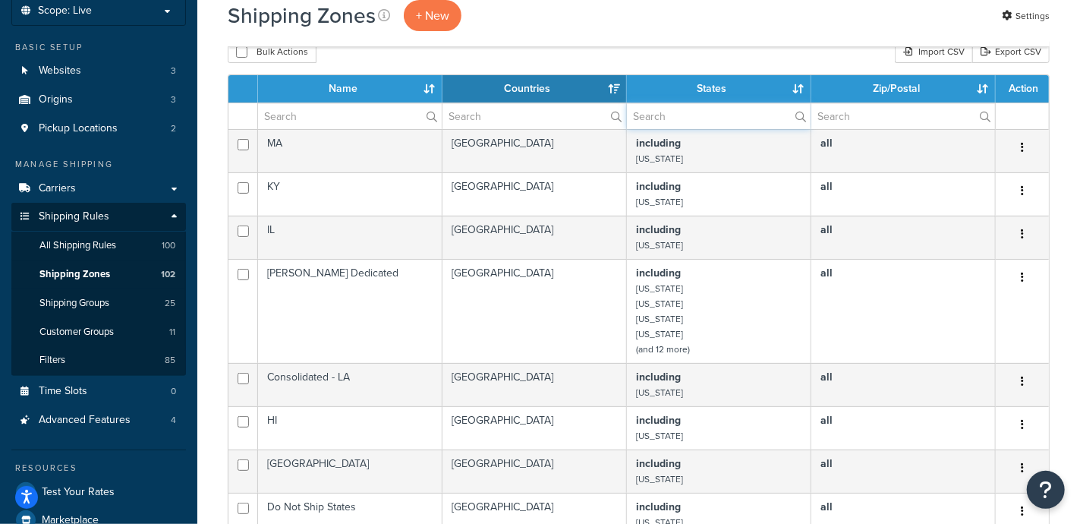
click at [682, 116] on input "text" at bounding box center [719, 116] width 184 height 26
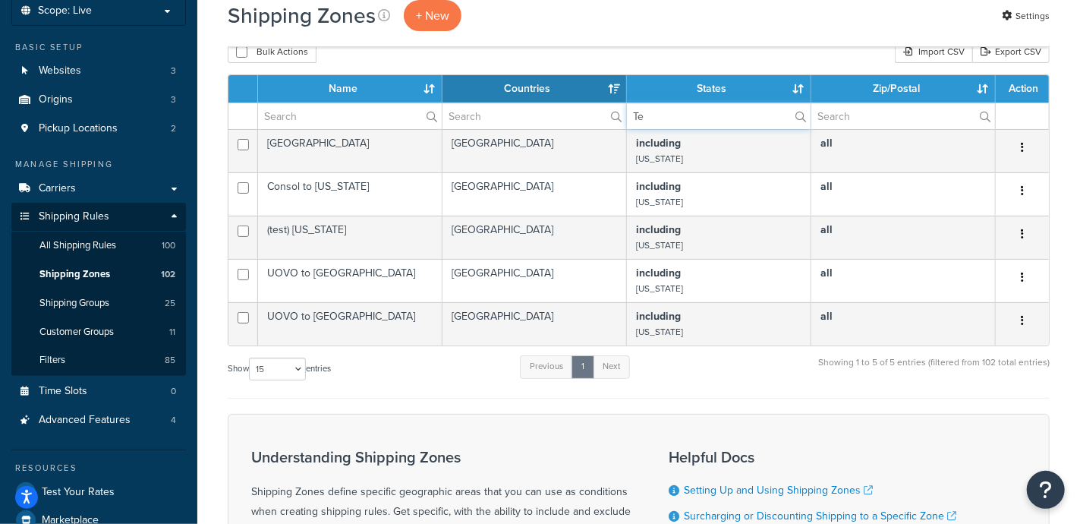
type input "T"
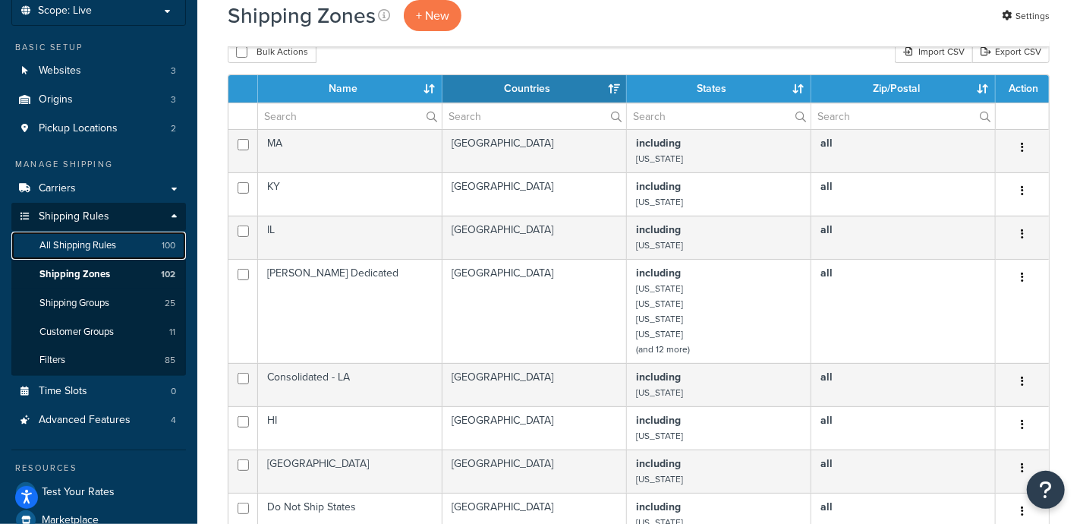
click at [87, 244] on span "All Shipping Rules" at bounding box center [77, 245] width 77 height 13
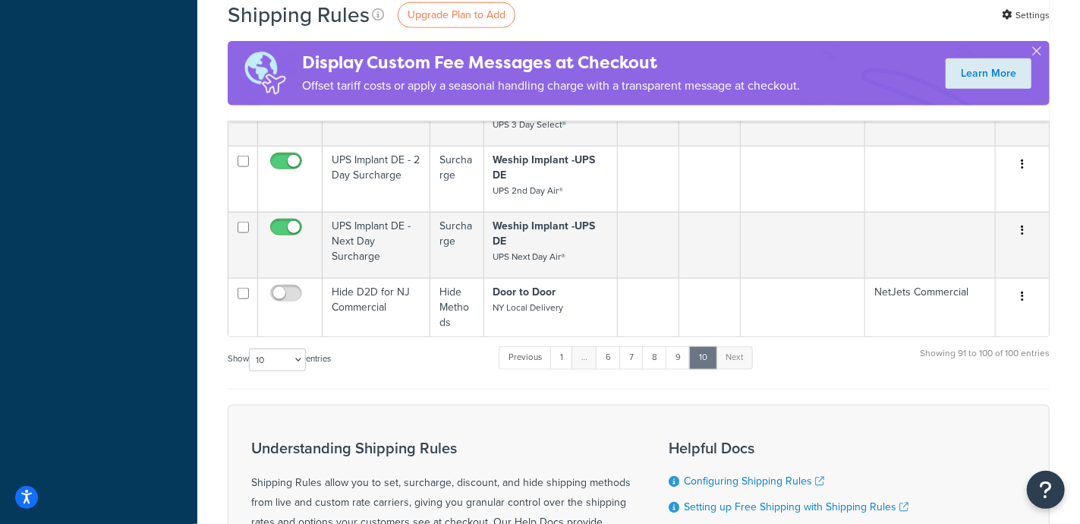
scroll to position [949, 0]
click at [562, 350] on link "1" at bounding box center [561, 356] width 23 height 23
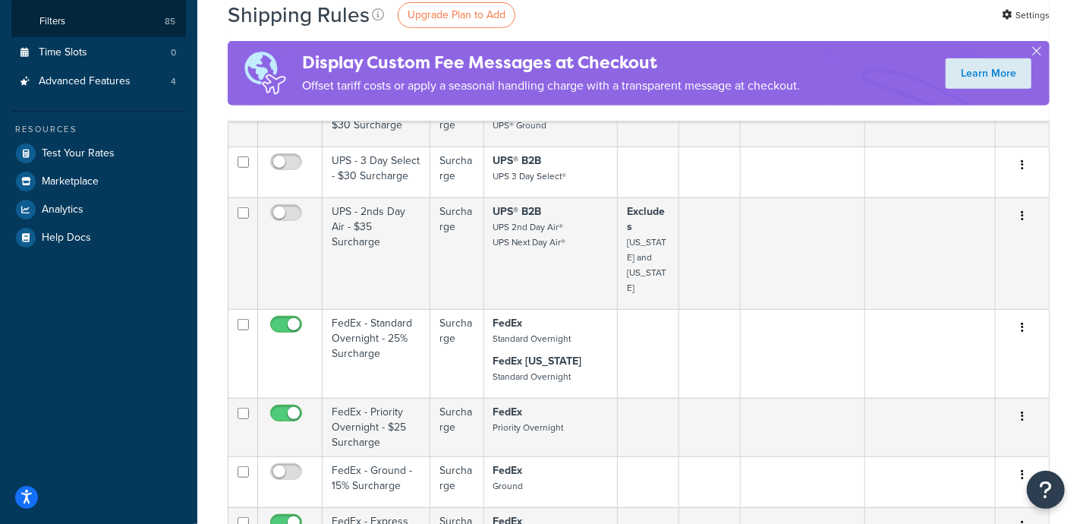
scroll to position [94, 0]
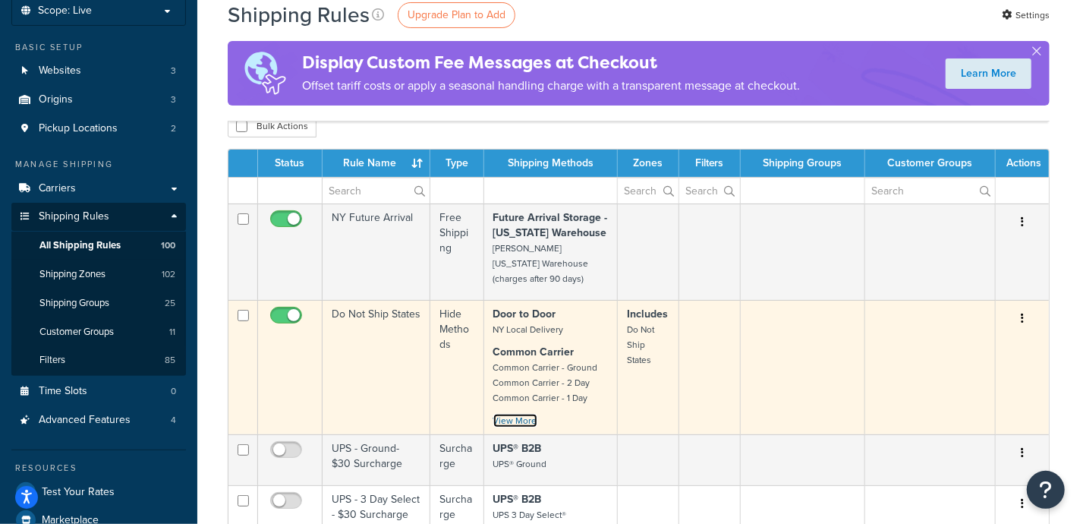
click at [516, 420] on link "View More" at bounding box center [515, 421] width 44 height 14
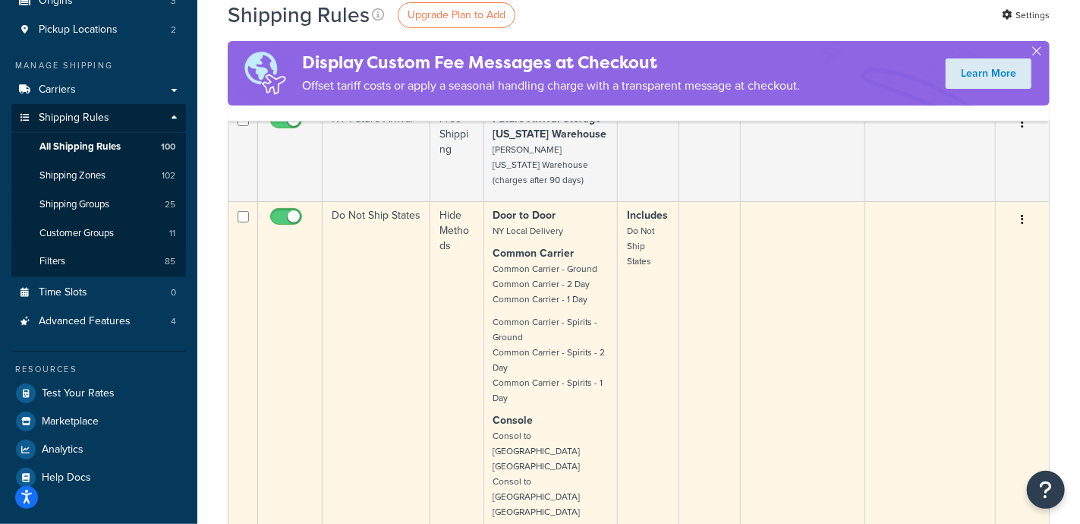
scroll to position [189, 0]
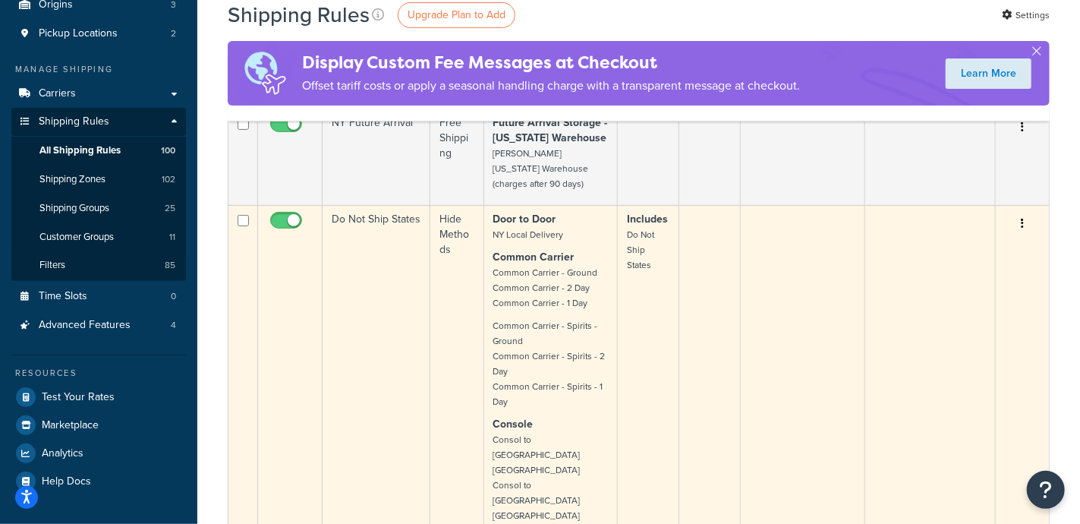
click at [1025, 221] on button "button" at bounding box center [1022, 224] width 21 height 24
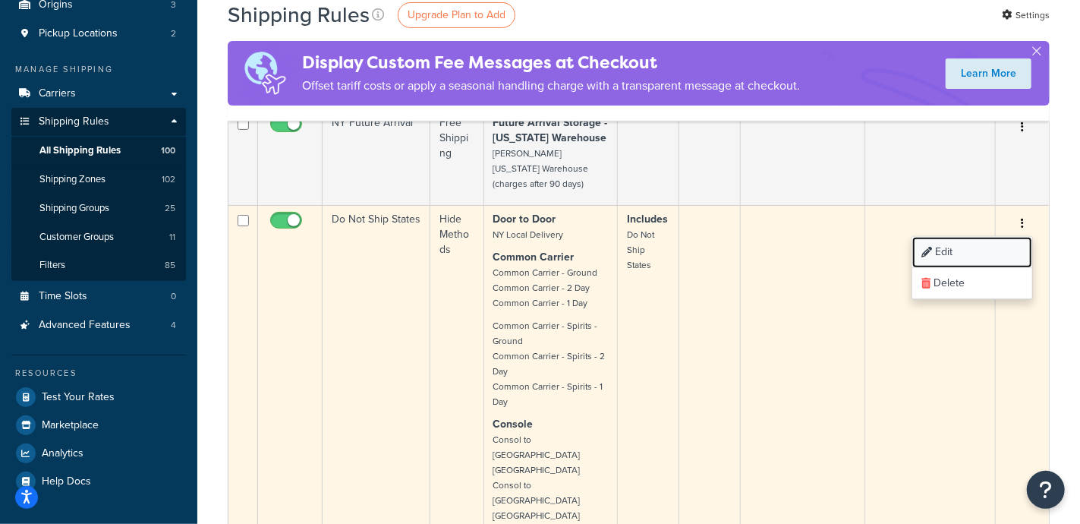
click at [937, 248] on link "Edit" at bounding box center [972, 252] width 120 height 31
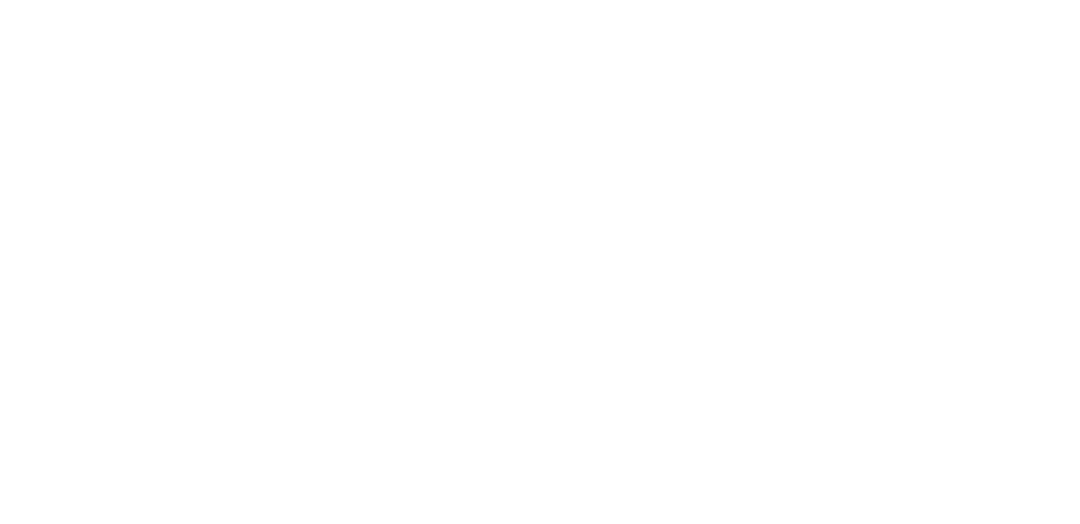
select select "HIDE"
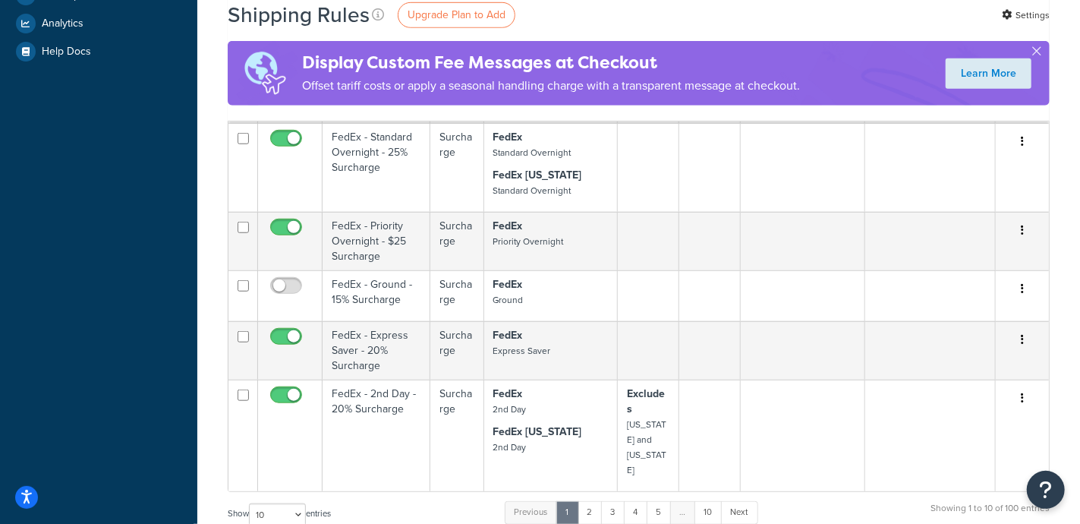
scroll to position [663, 0]
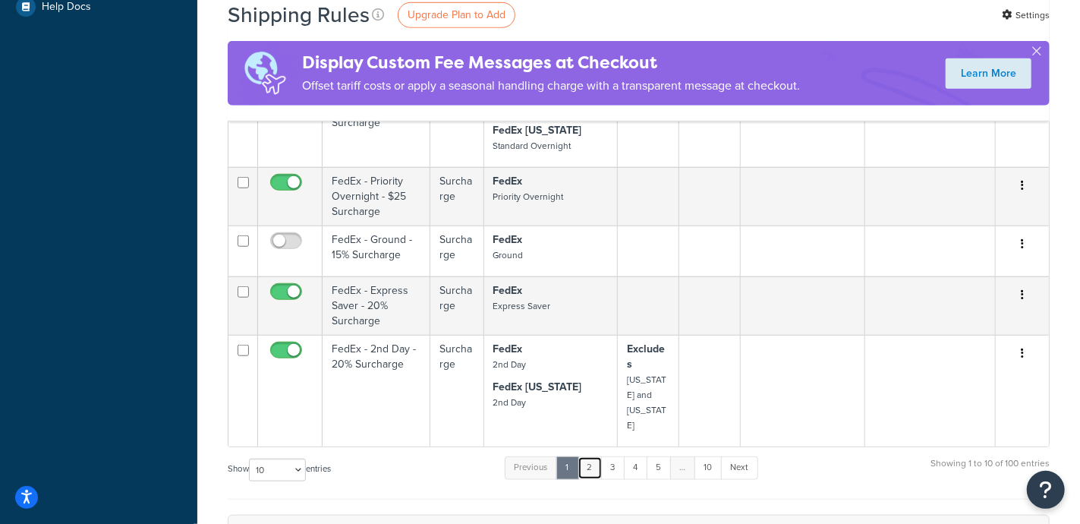
click at [594, 456] on link "2" at bounding box center [590, 467] width 25 height 23
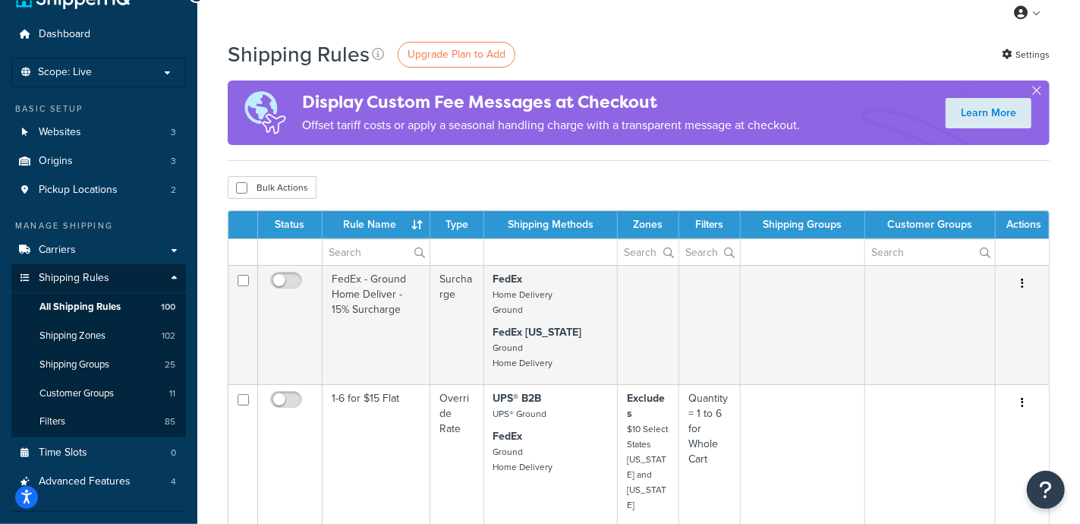
scroll to position [0, 0]
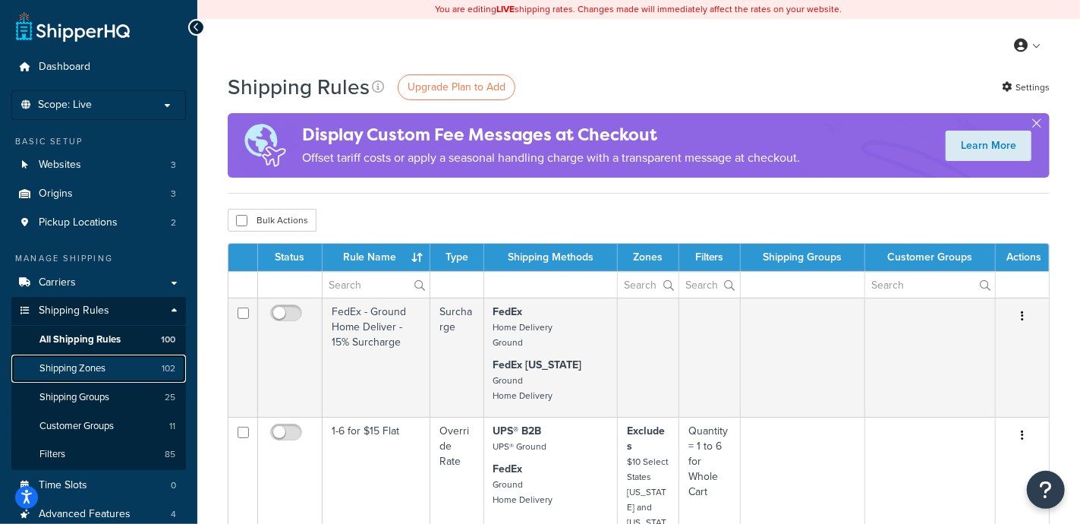
click at [90, 370] on span "Shipping Zones" at bounding box center [72, 368] width 66 height 13
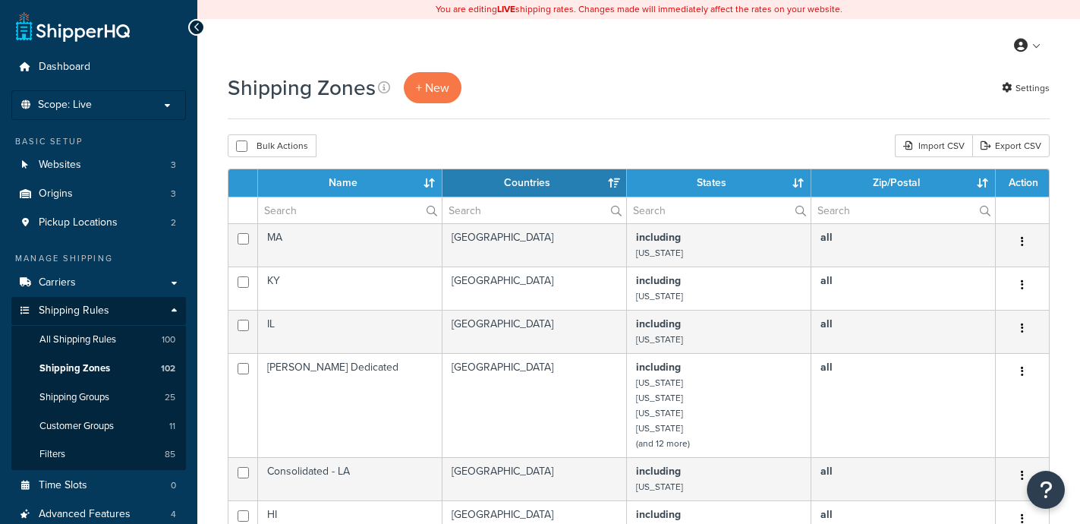
select select "15"
click at [682, 206] on input "text" at bounding box center [719, 210] width 184 height 26
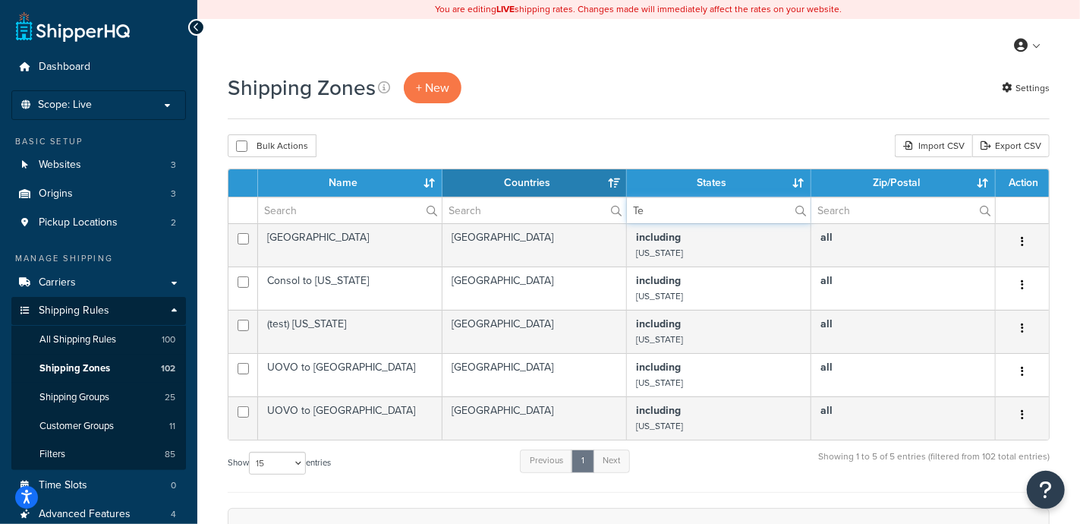
type input "T"
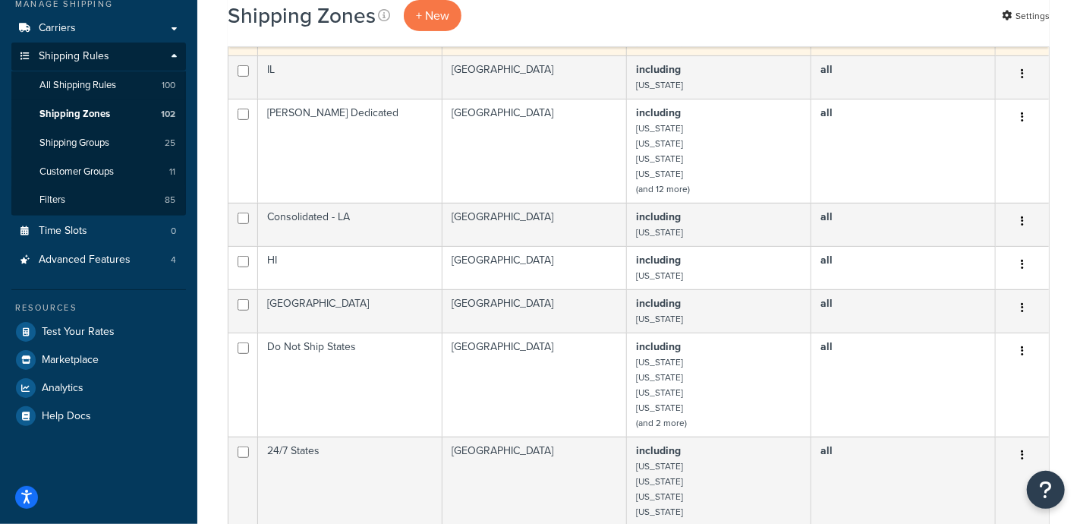
scroll to position [285, 0]
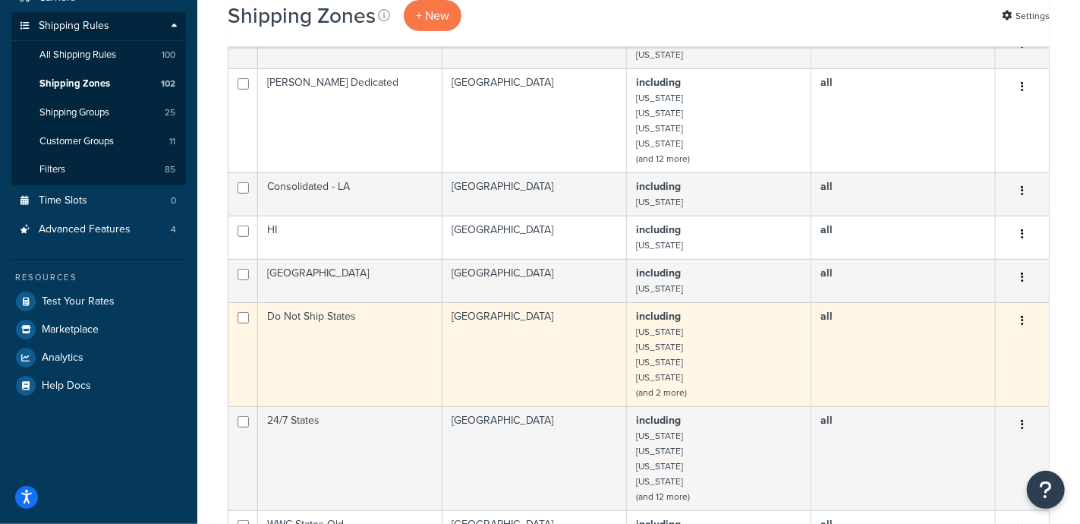
click at [1022, 317] on icon "button" at bounding box center [1022, 320] width 3 height 11
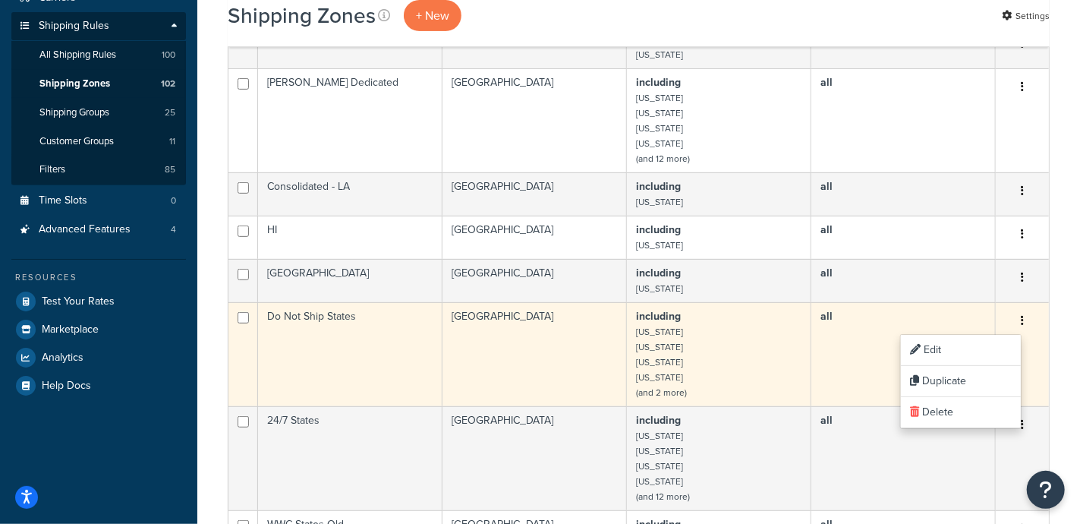
click at [664, 391] on small "(and 2 more)" at bounding box center [661, 393] width 51 height 14
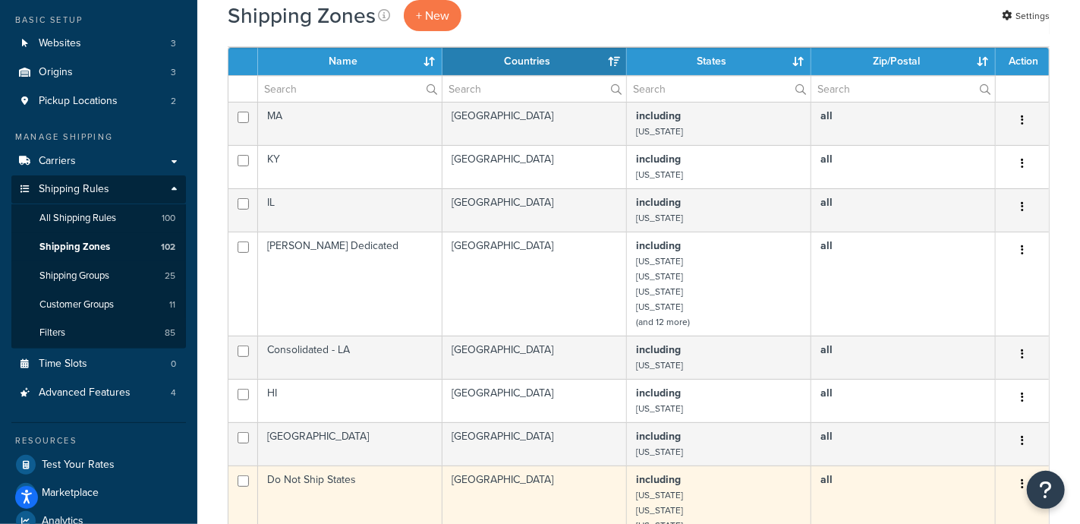
scroll to position [0, 0]
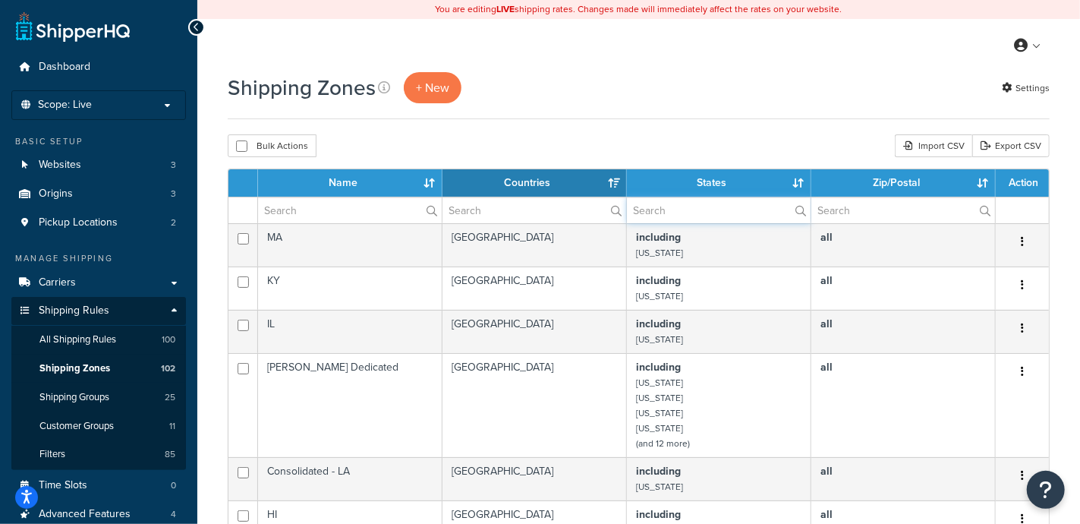
click at [673, 210] on input "text" at bounding box center [719, 210] width 184 height 26
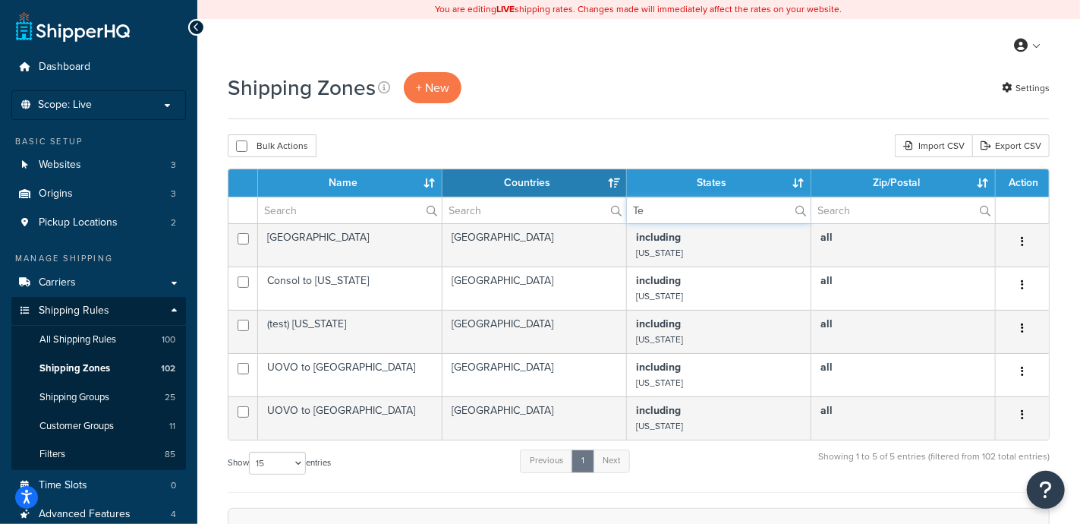
type input "T"
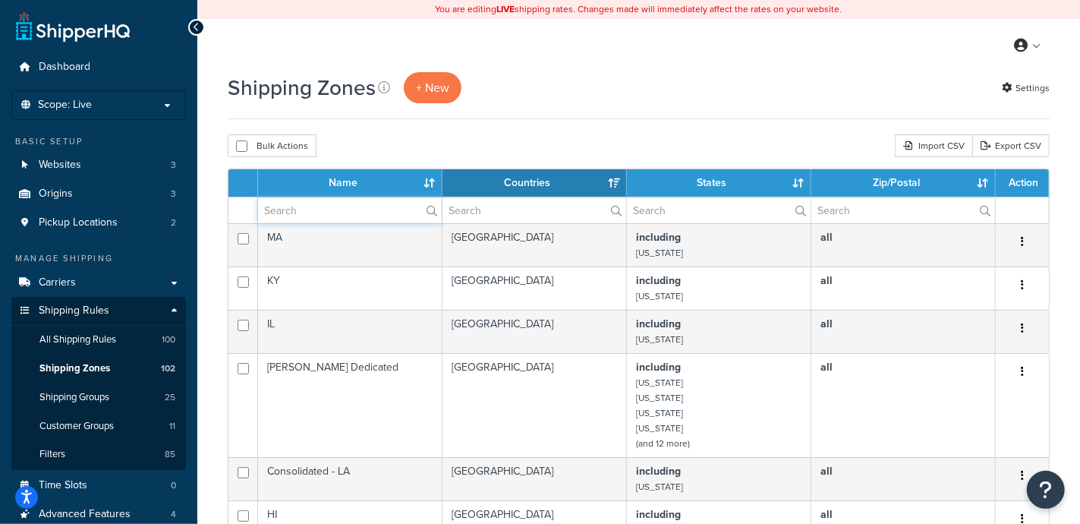
click at [308, 210] on input "text" at bounding box center [350, 210] width 184 height 26
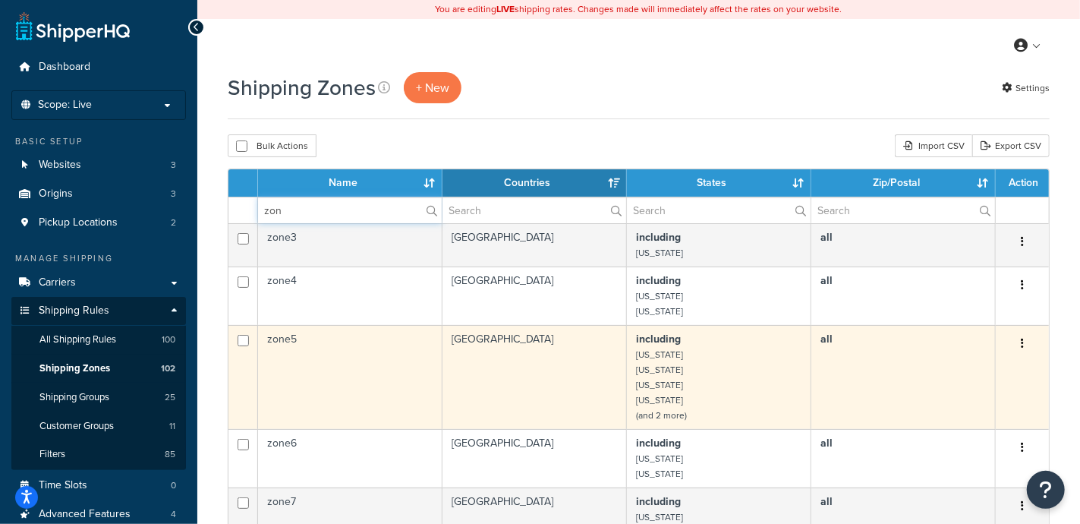
type input "zon"
click at [1021, 344] on icon "button" at bounding box center [1022, 343] width 3 height 11
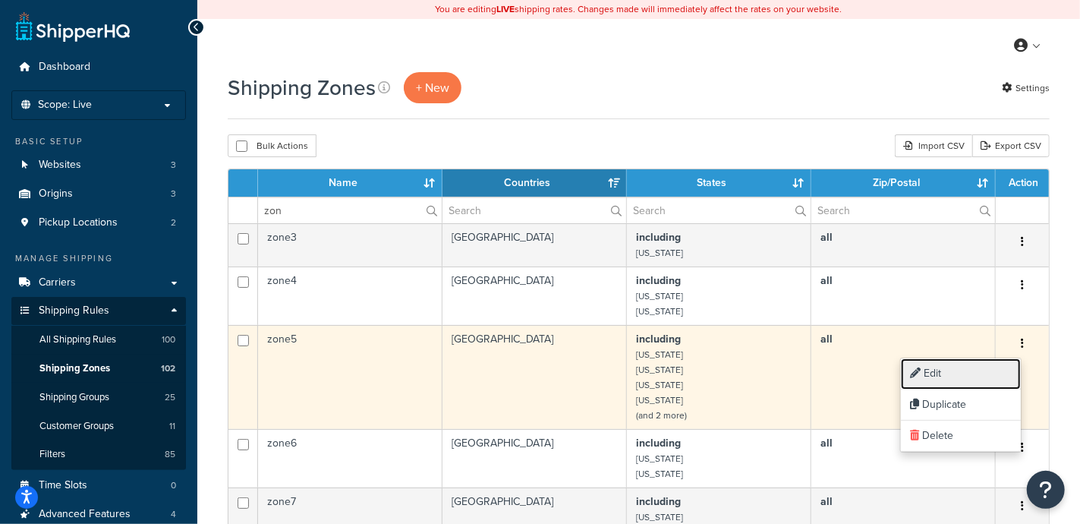
click at [933, 372] on link "Edit" at bounding box center [961, 373] width 120 height 31
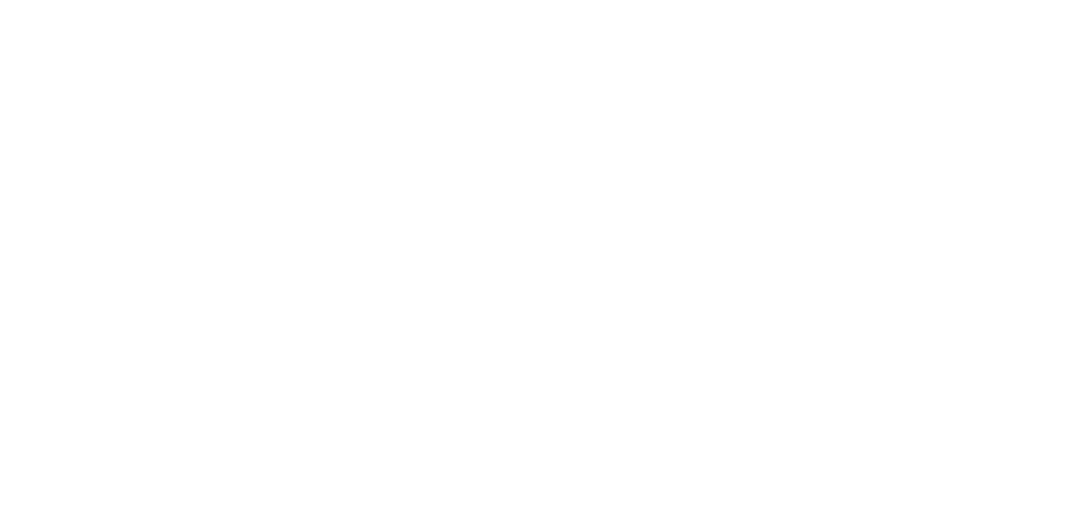
select select "including"
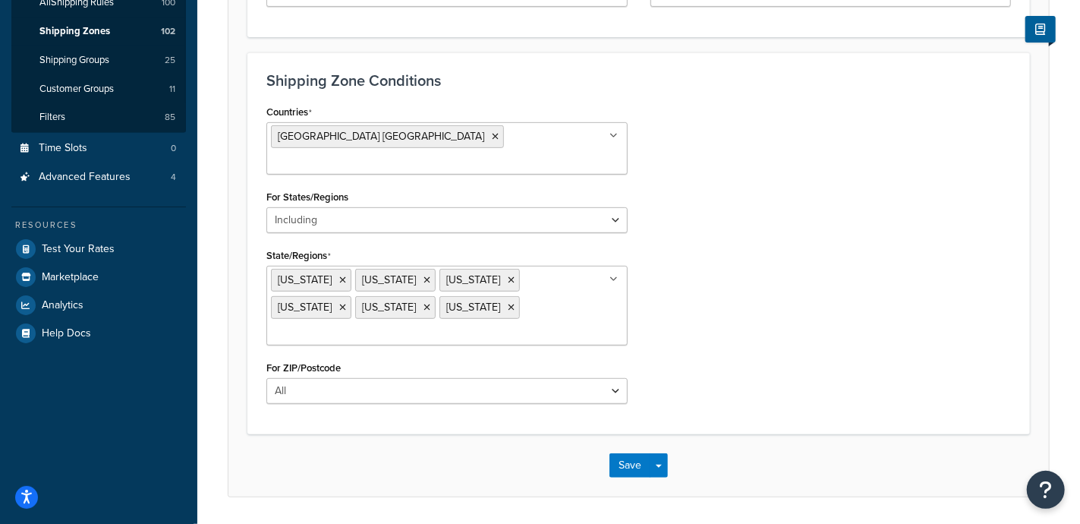
scroll to position [147, 0]
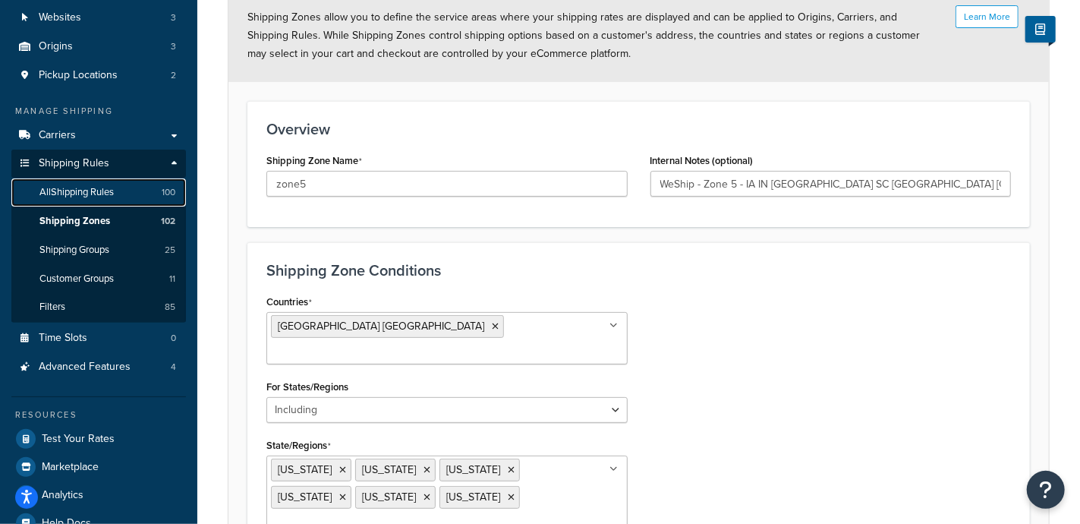
click at [71, 191] on span "All Shipping Rules" at bounding box center [76, 192] width 74 height 13
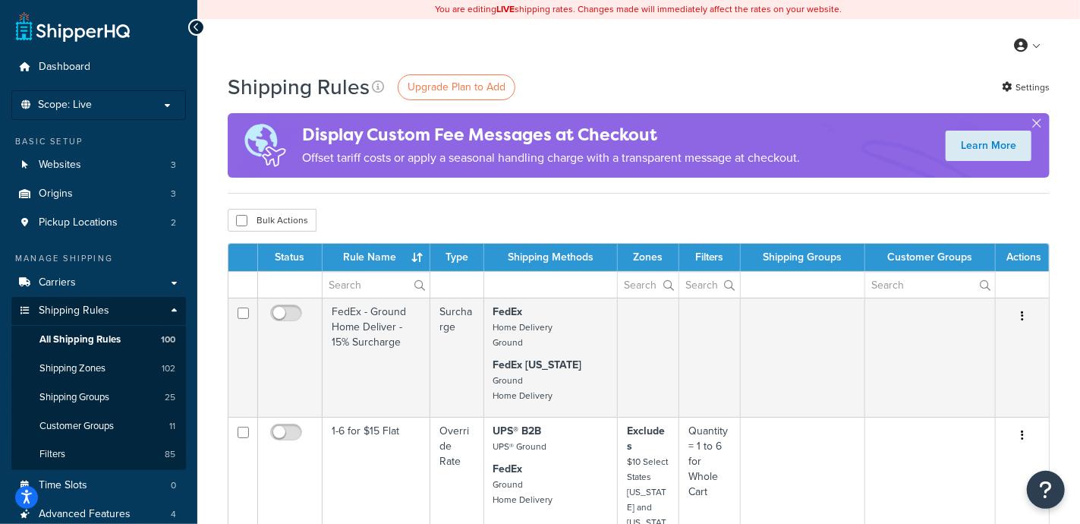
click at [808, 282] on td at bounding box center [803, 284] width 125 height 27
click at [805, 285] on td at bounding box center [803, 284] width 125 height 27
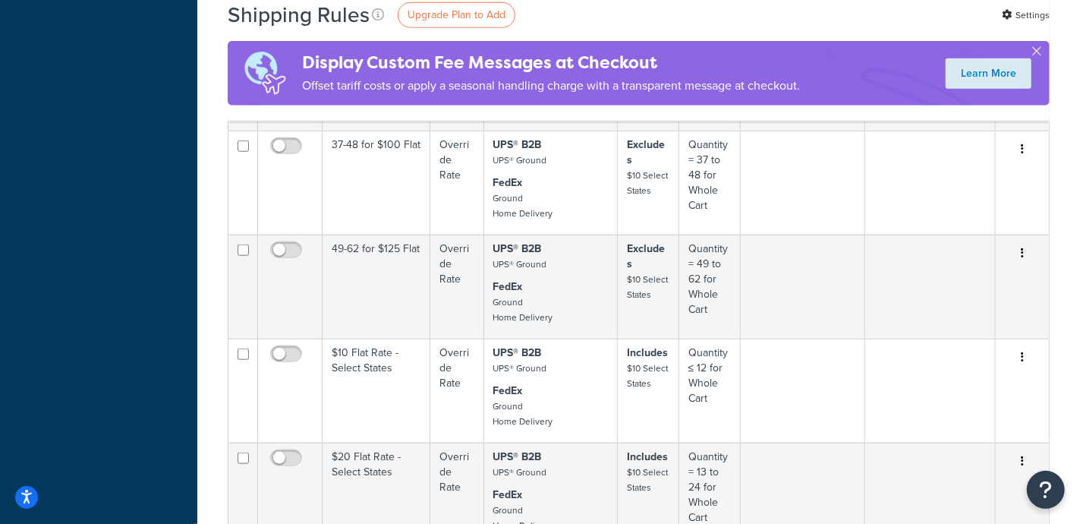
scroll to position [949, 0]
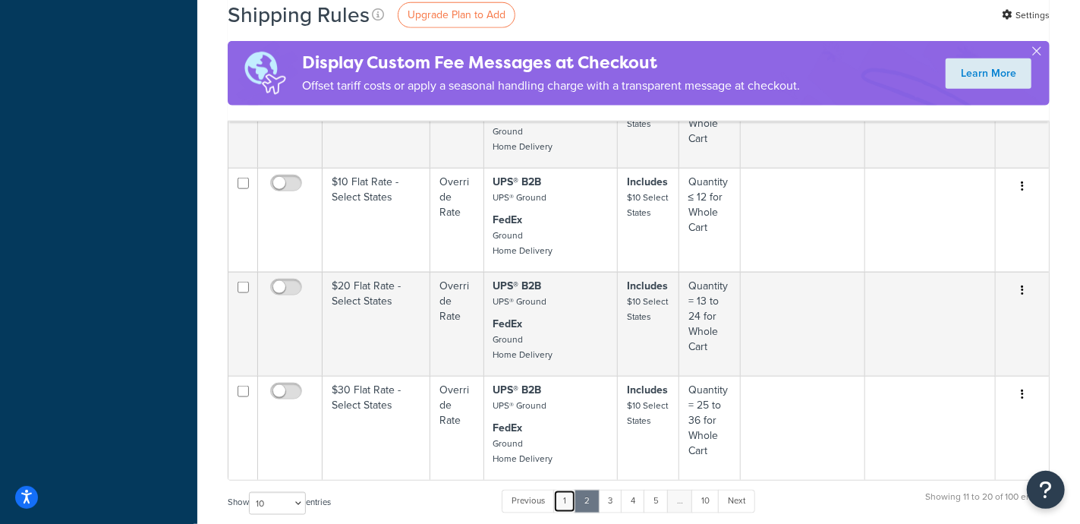
click at [563, 490] on link "1" at bounding box center [564, 501] width 23 height 23
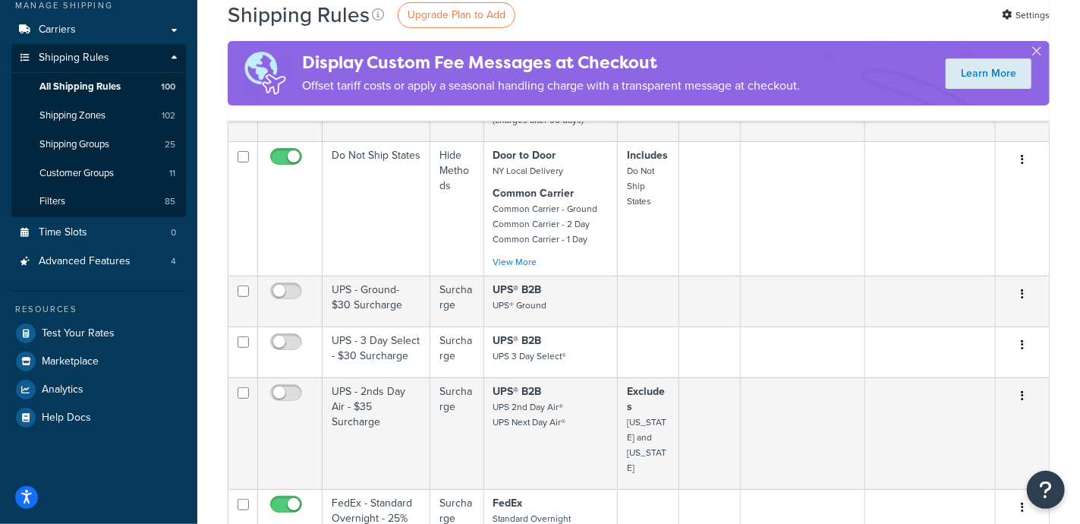
scroll to position [663, 0]
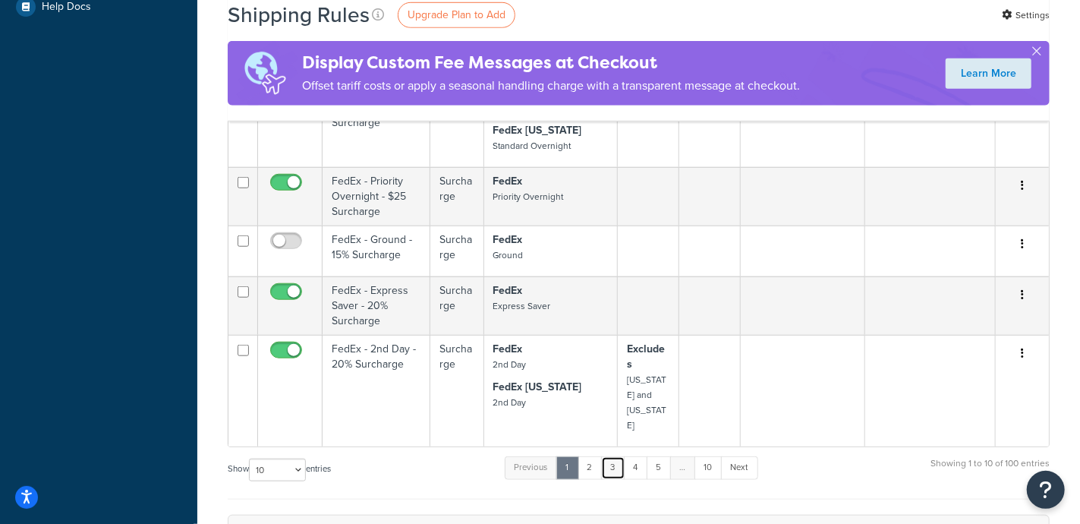
click at [615, 456] on link "3" at bounding box center [613, 467] width 24 height 23
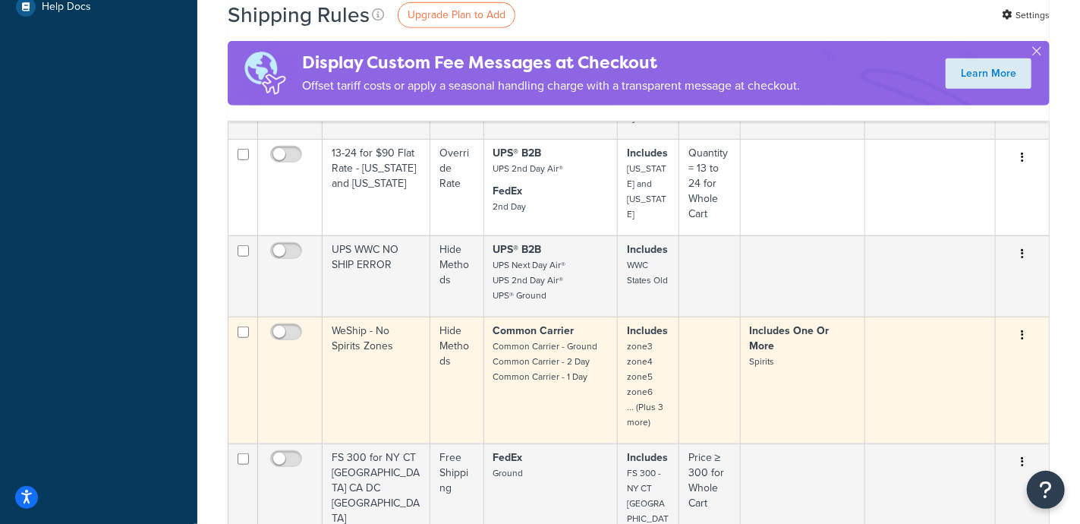
scroll to position [949, 0]
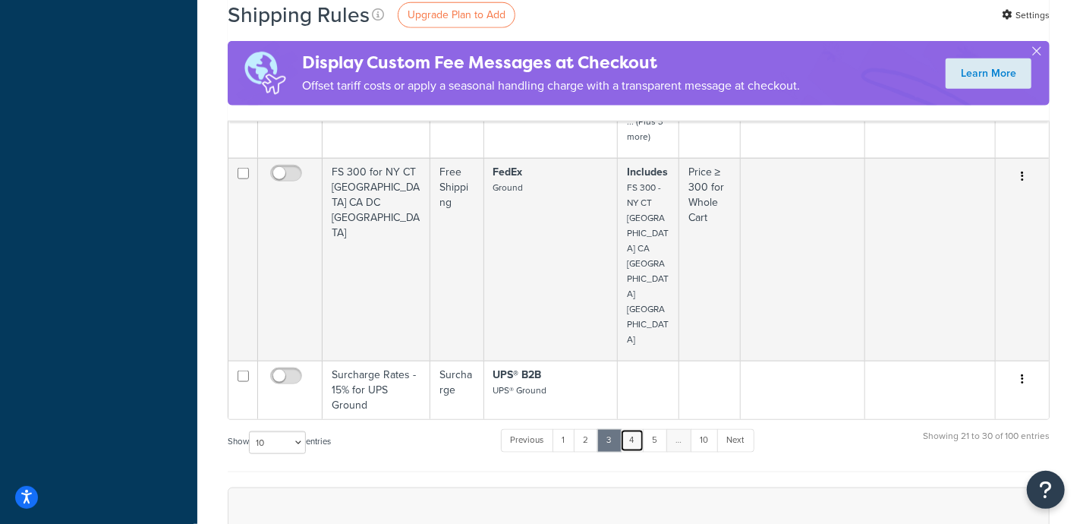
click at [635, 429] on link "4" at bounding box center [632, 440] width 24 height 23
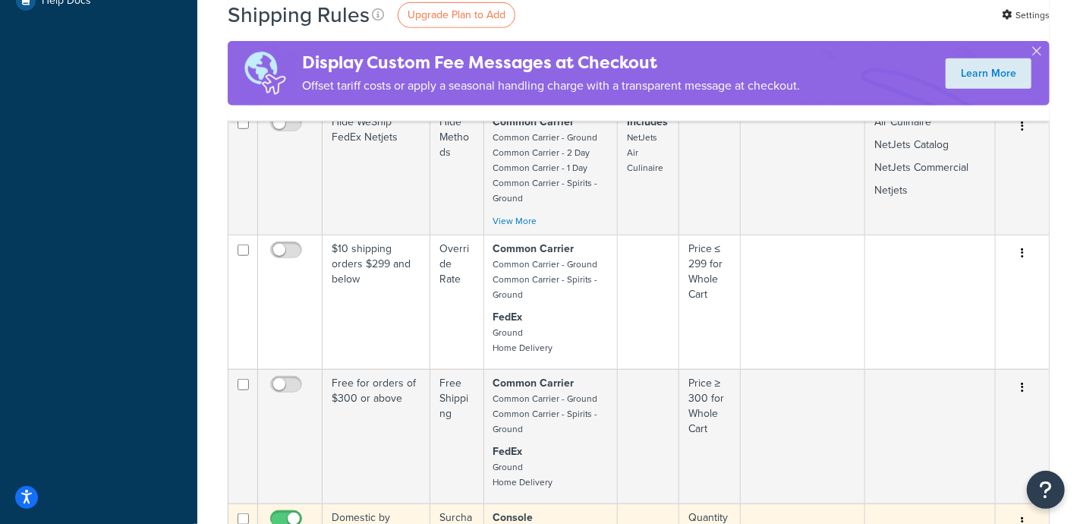
scroll to position [1044, 0]
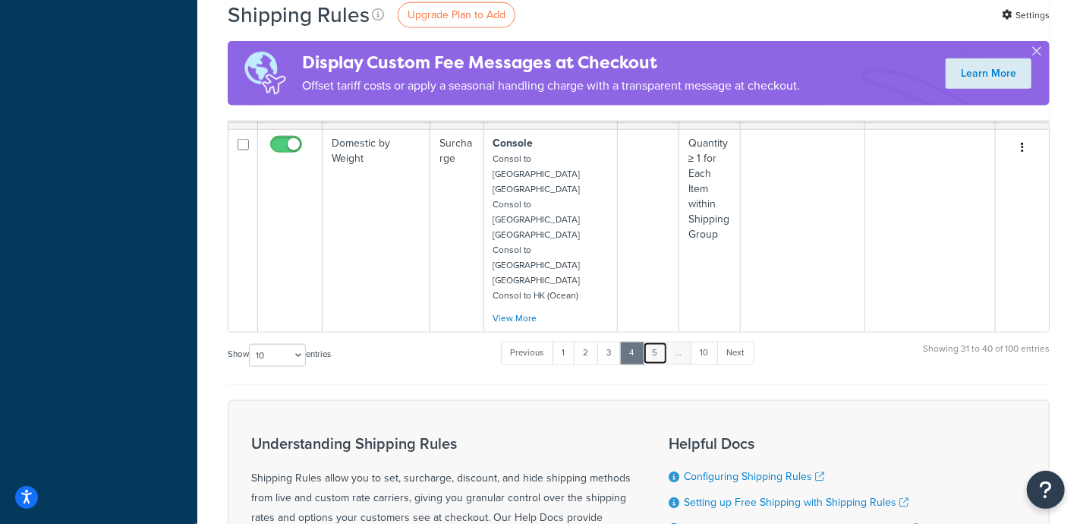
click at [654, 342] on link "5" at bounding box center [655, 353] width 25 height 23
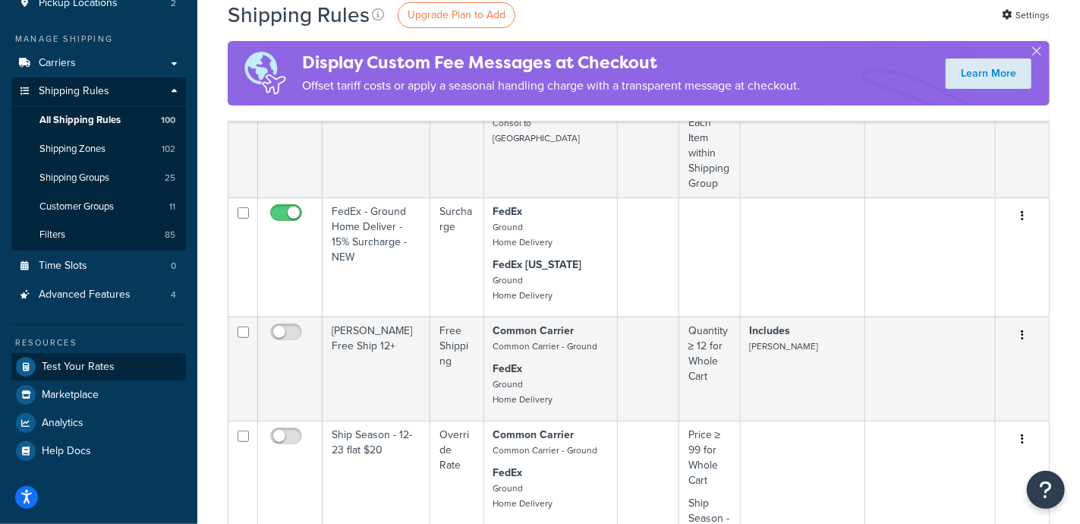
scroll to position [189, 0]
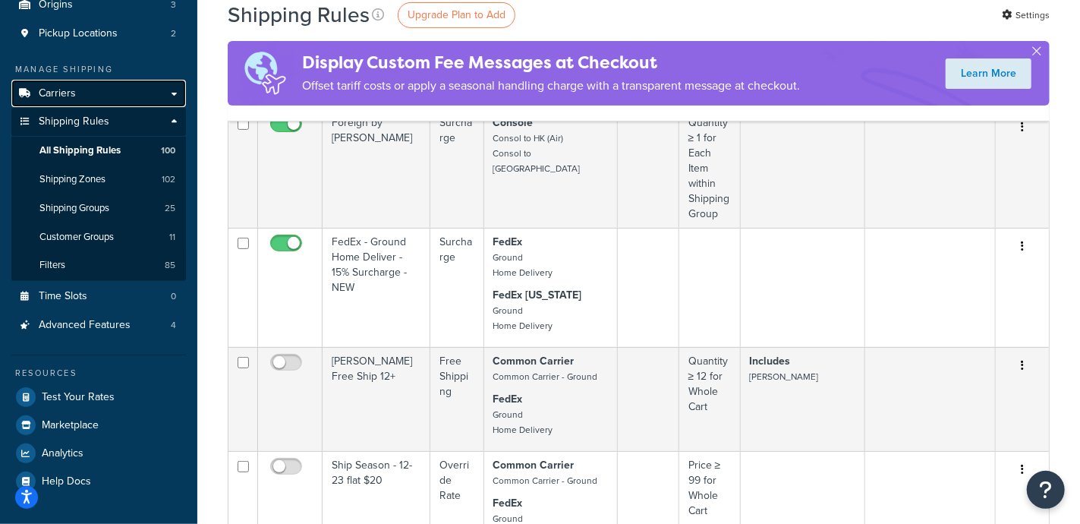
click at [59, 89] on span "Carriers" at bounding box center [57, 93] width 37 height 13
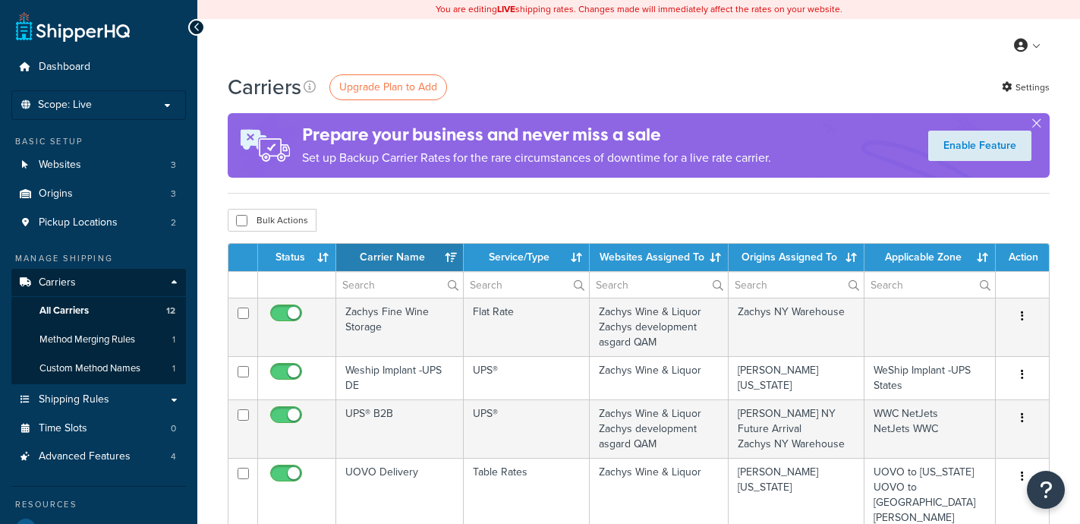
select select "15"
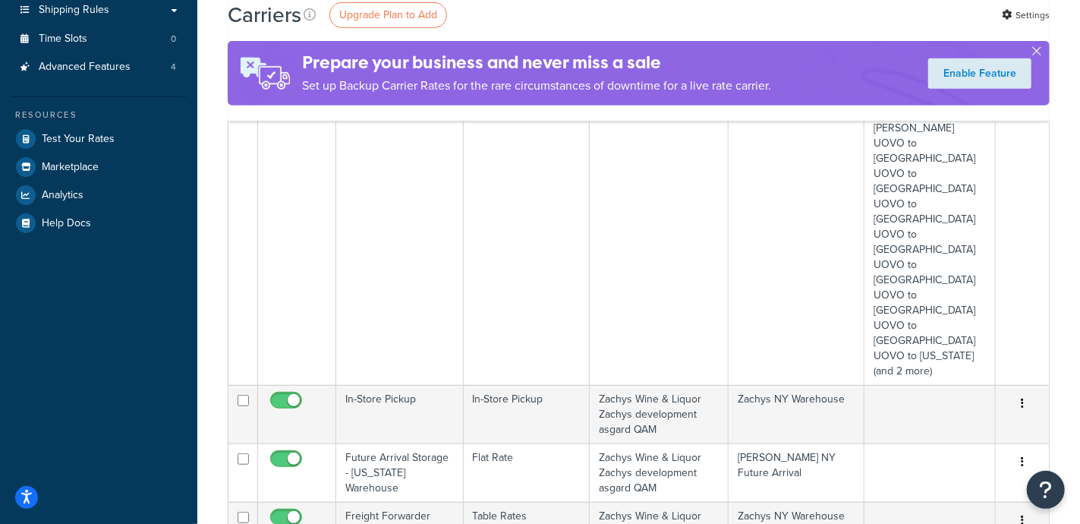
scroll to position [285, 0]
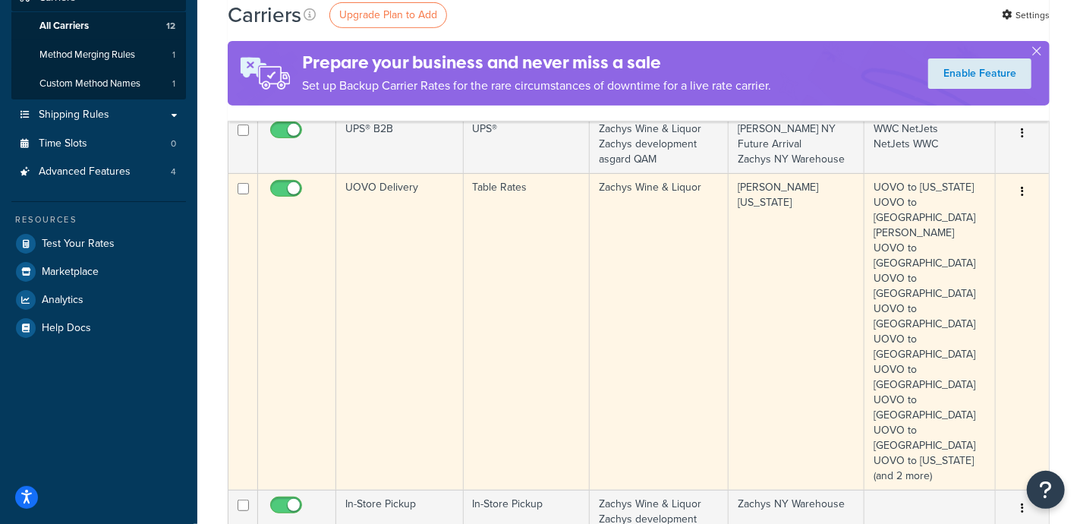
click at [919, 338] on td "UOVO to Florida UOVO to St. Louis UOVO to Chicago UOVO to Northeast DC UOVO to …" at bounding box center [930, 331] width 131 height 317
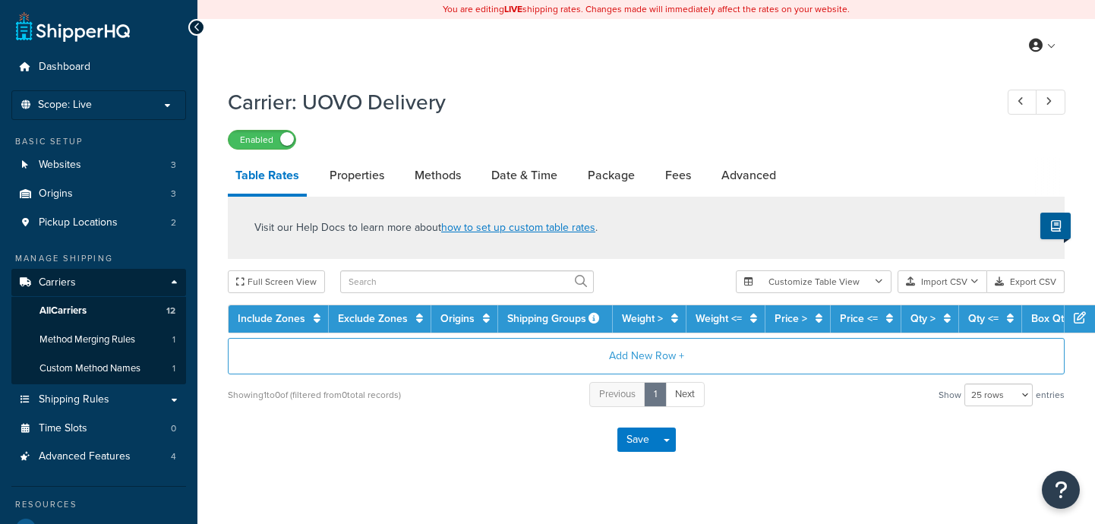
select select "25"
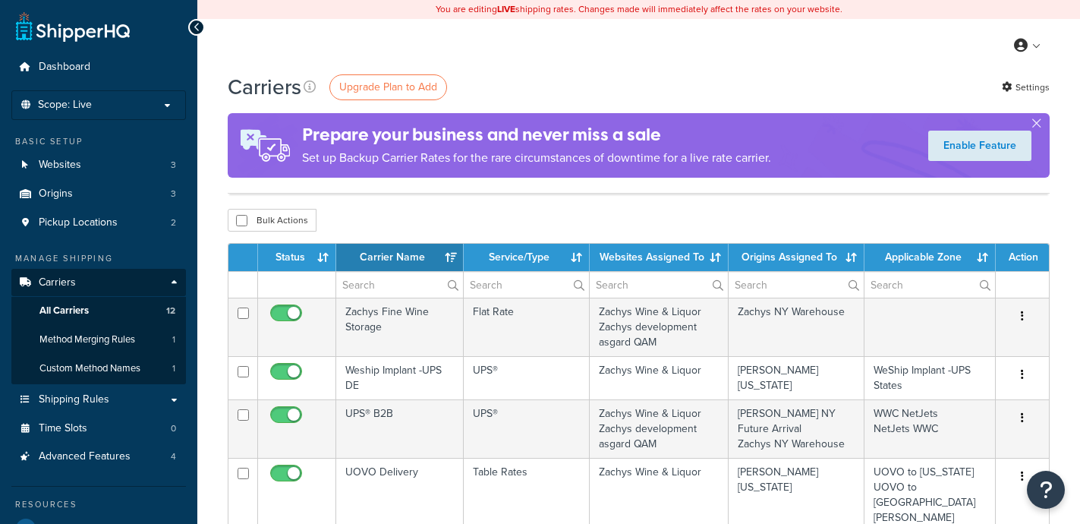
select select "15"
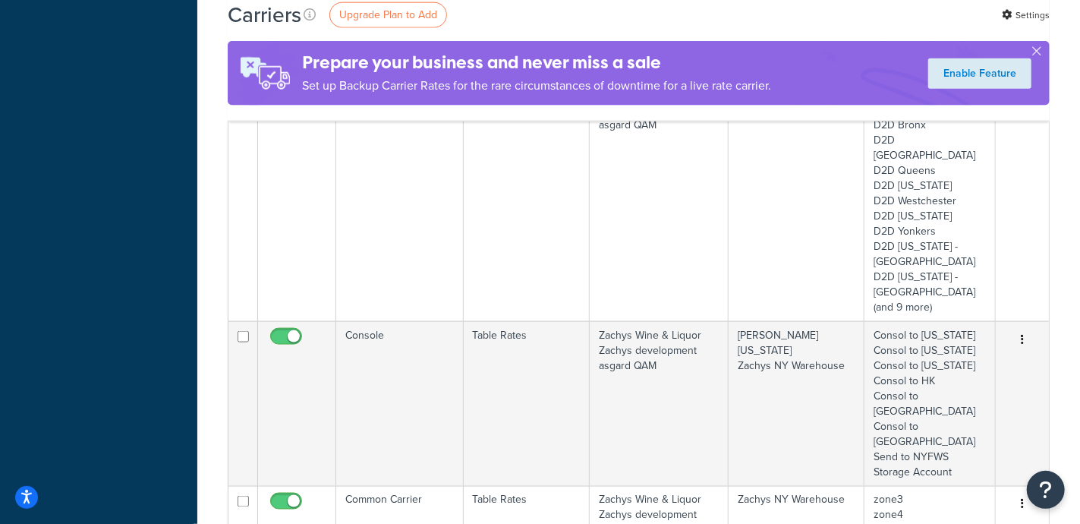
scroll to position [1139, 0]
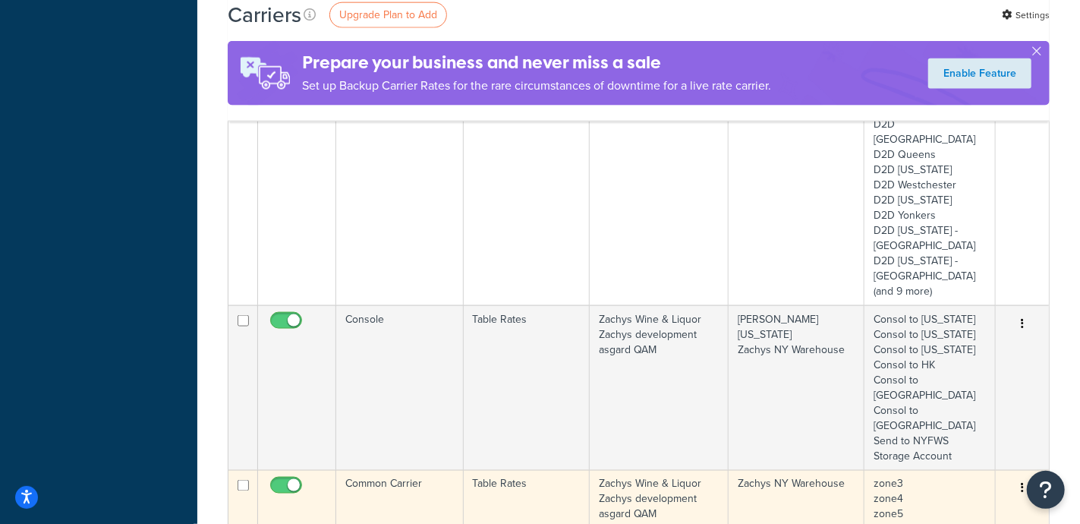
click at [1023, 483] on icon "button" at bounding box center [1022, 488] width 3 height 11
click at [933, 195] on link "Edit" at bounding box center [961, 198] width 120 height 31
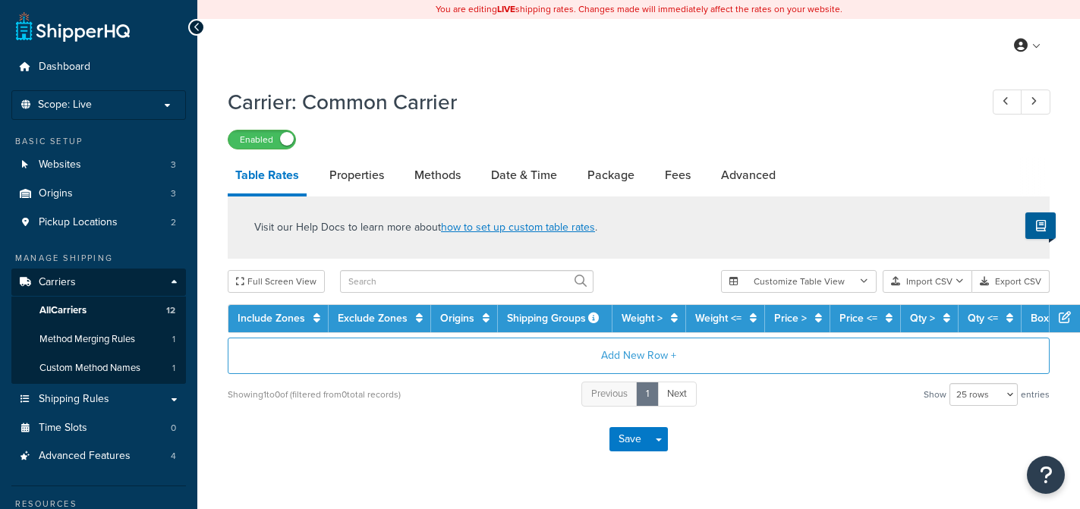
select select "25"
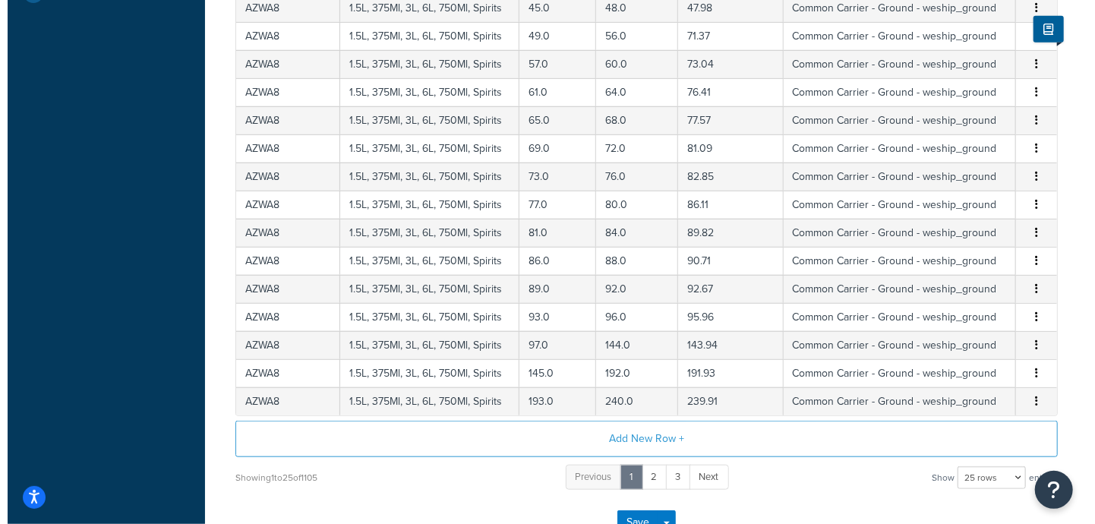
scroll to position [663, 0]
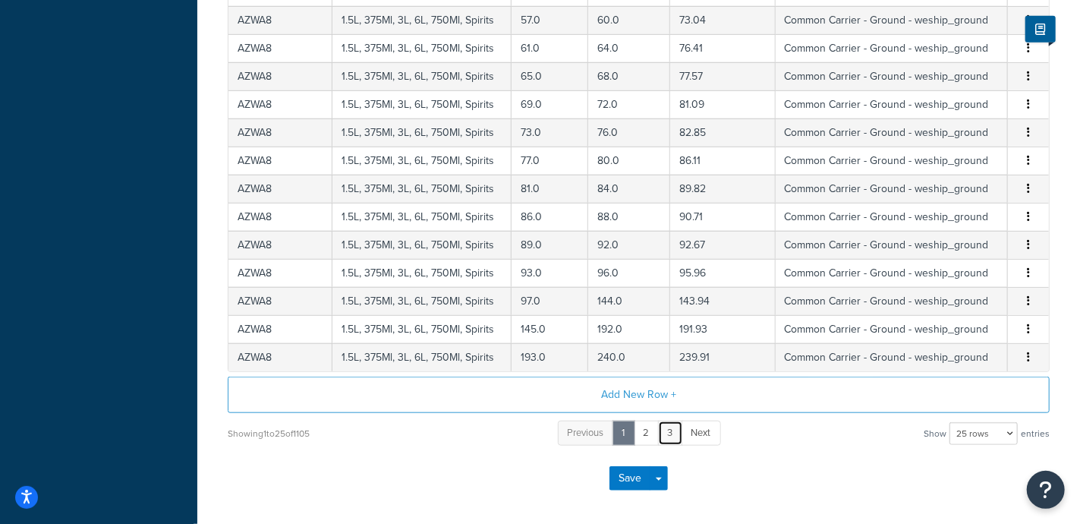
click at [665, 436] on link "3" at bounding box center [670, 433] width 25 height 25
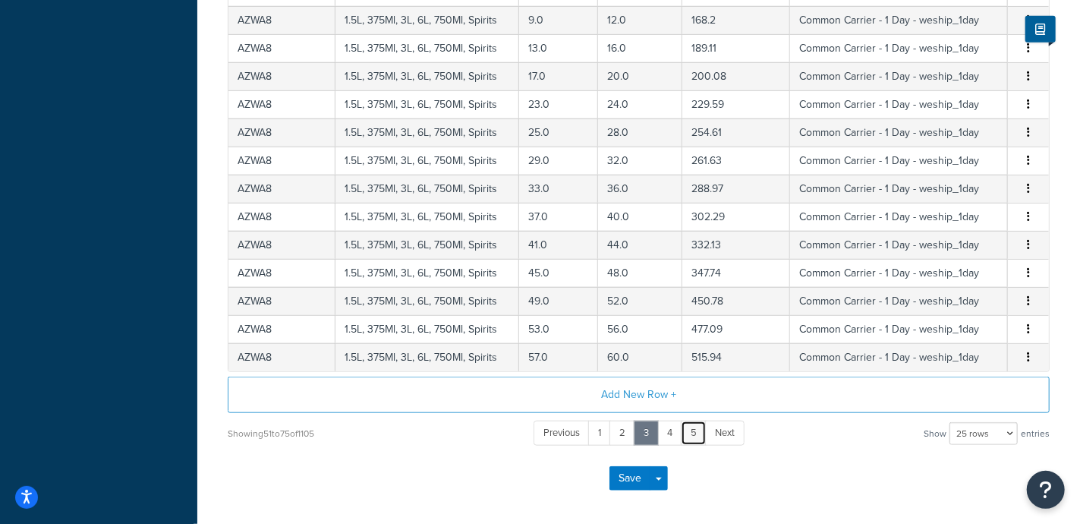
click at [693, 430] on link "5" at bounding box center [694, 433] width 26 height 25
click at [695, 429] on link "7" at bounding box center [695, 433] width 25 height 25
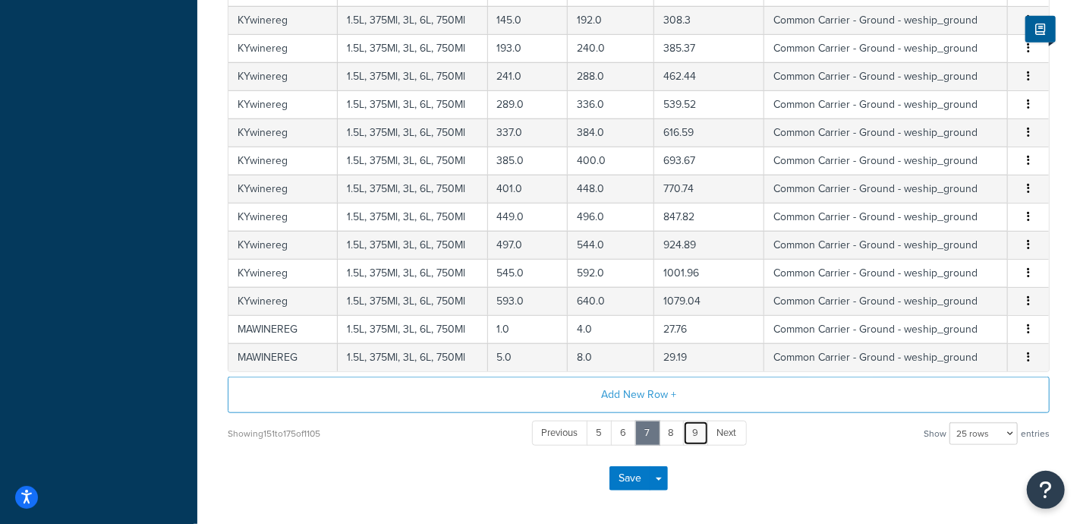
click at [695, 429] on link "9" at bounding box center [696, 433] width 26 height 25
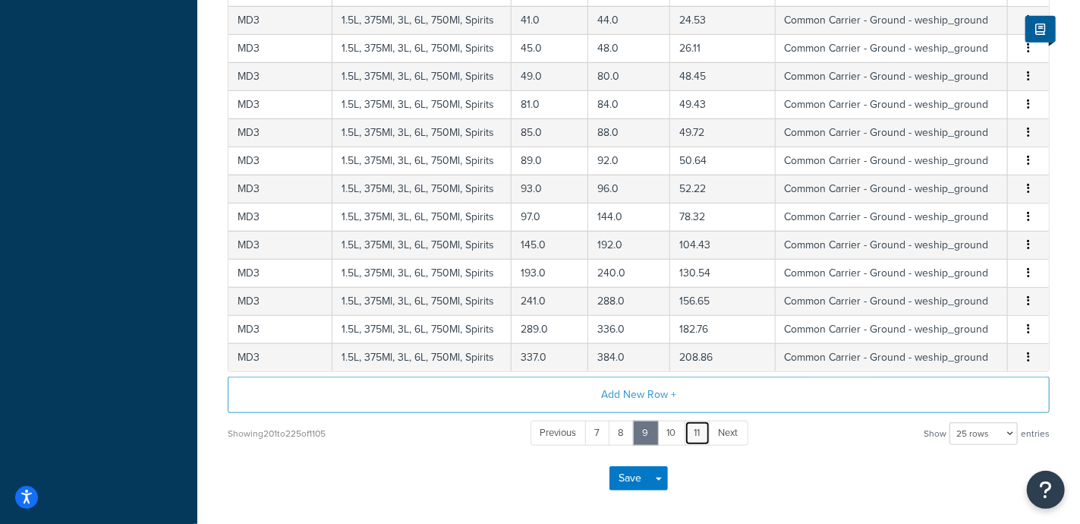
click at [695, 429] on link "11" at bounding box center [698, 433] width 26 height 25
click at [695, 429] on link "13" at bounding box center [699, 433] width 28 height 25
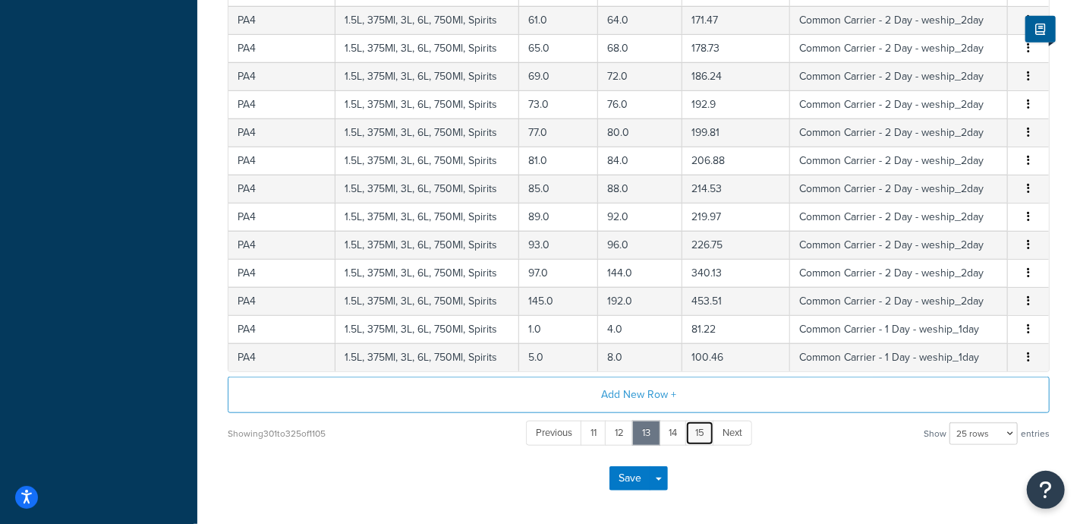
click at [695, 429] on link "15" at bounding box center [699, 433] width 29 height 25
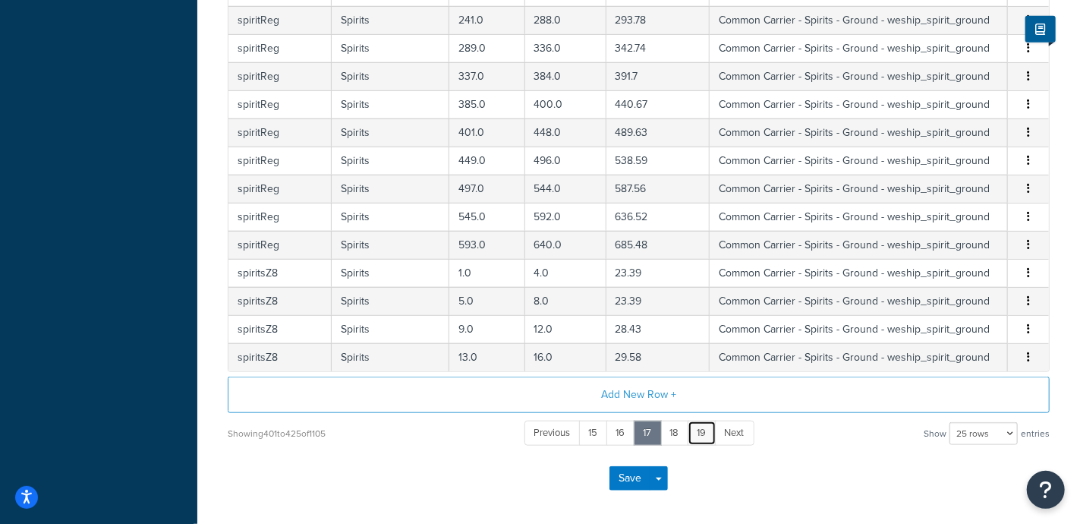
click at [695, 429] on link "19" at bounding box center [702, 433] width 29 height 25
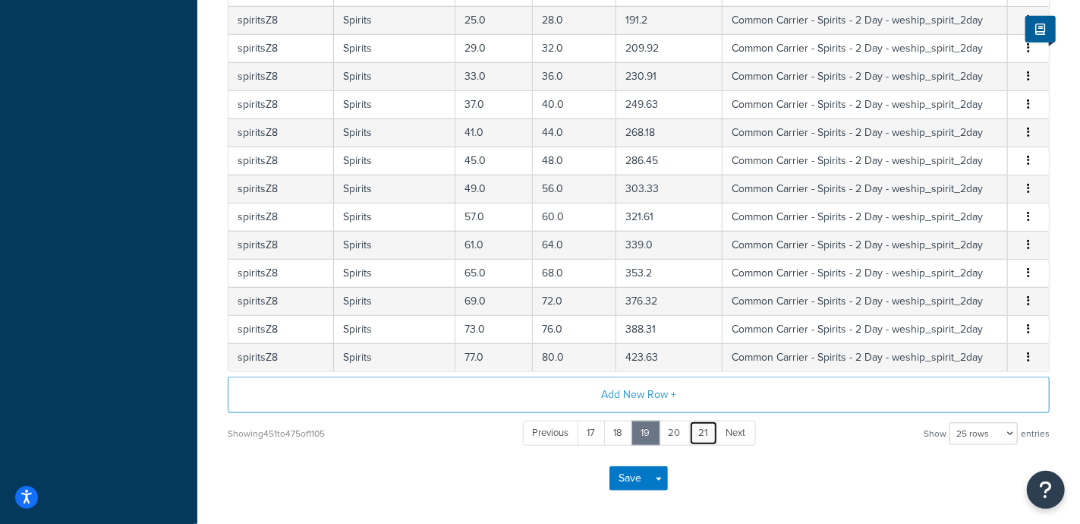
click at [695, 429] on link "21" at bounding box center [703, 433] width 29 height 25
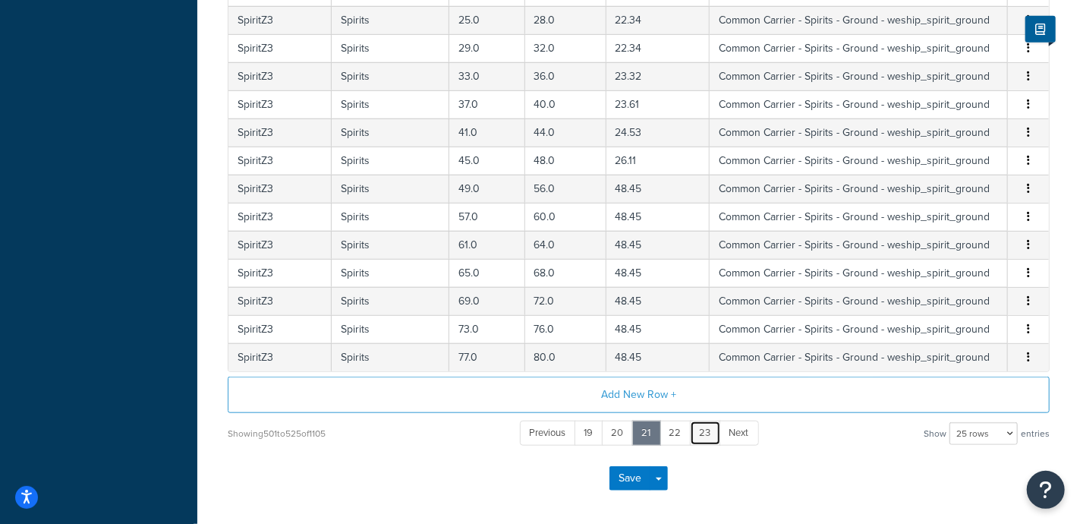
click at [695, 429] on link "23" at bounding box center [705, 433] width 31 height 25
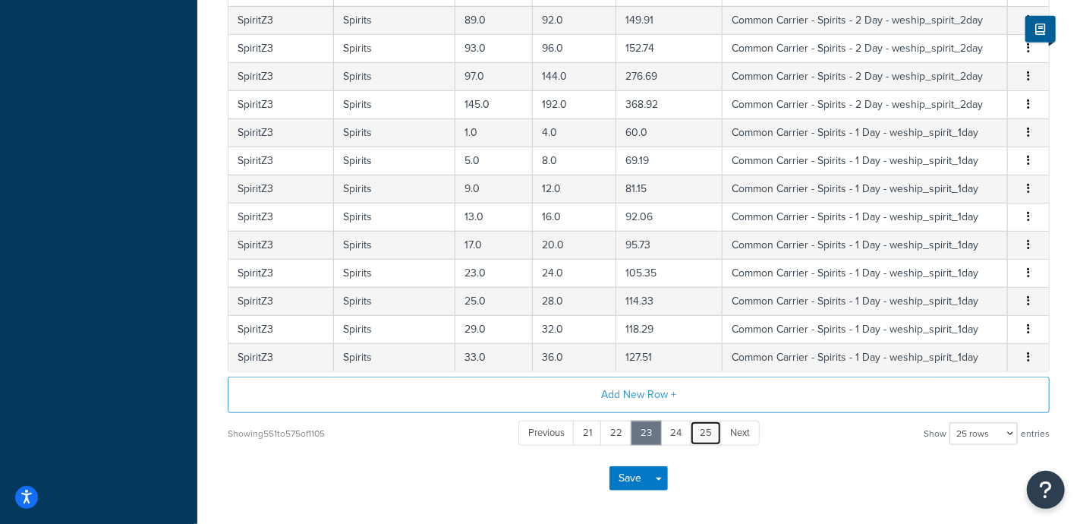
click at [695, 429] on link "25" at bounding box center [706, 433] width 32 height 25
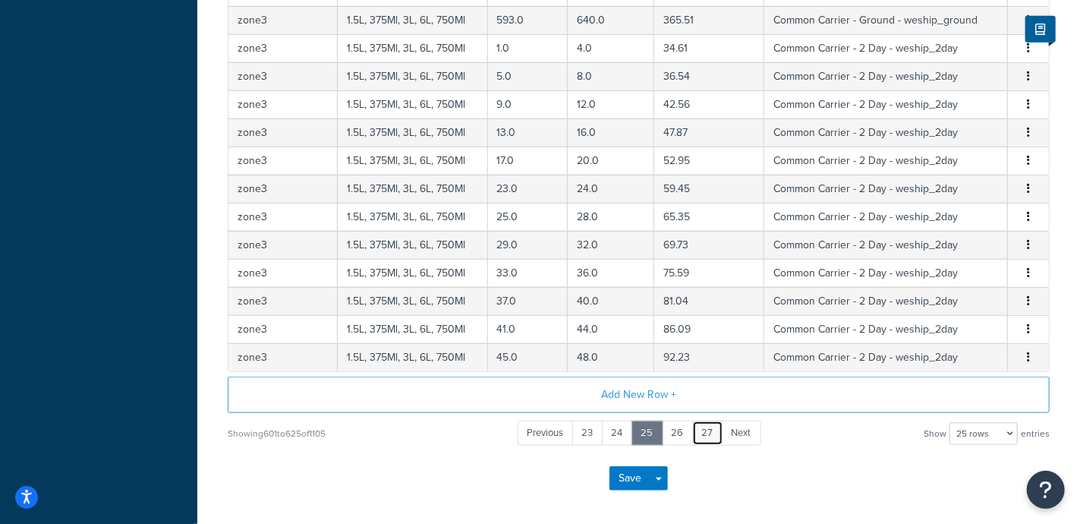
click at [695, 429] on link "27" at bounding box center [707, 433] width 31 height 25
click at [695, 429] on link "29" at bounding box center [708, 433] width 32 height 25
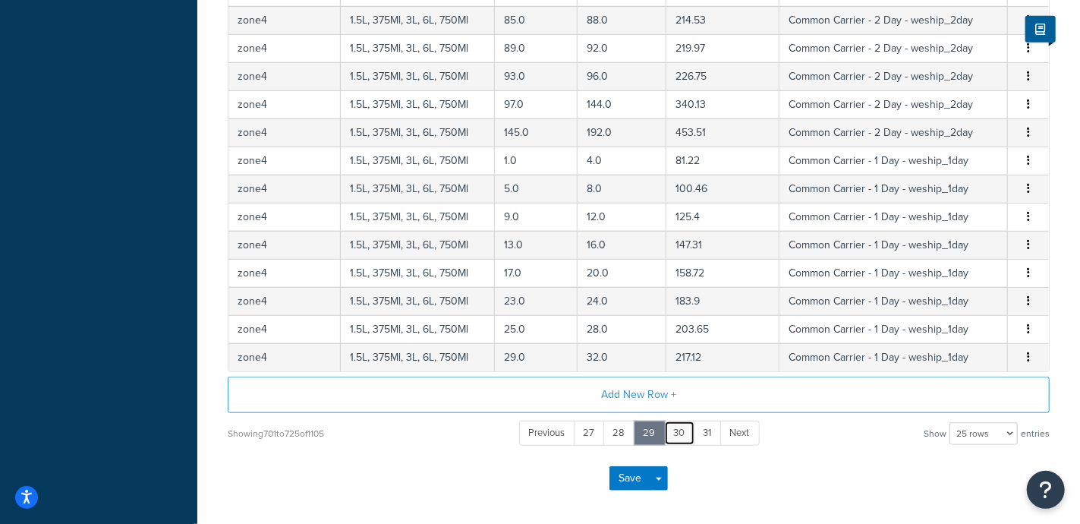
click at [684, 427] on link "30" at bounding box center [679, 433] width 31 height 25
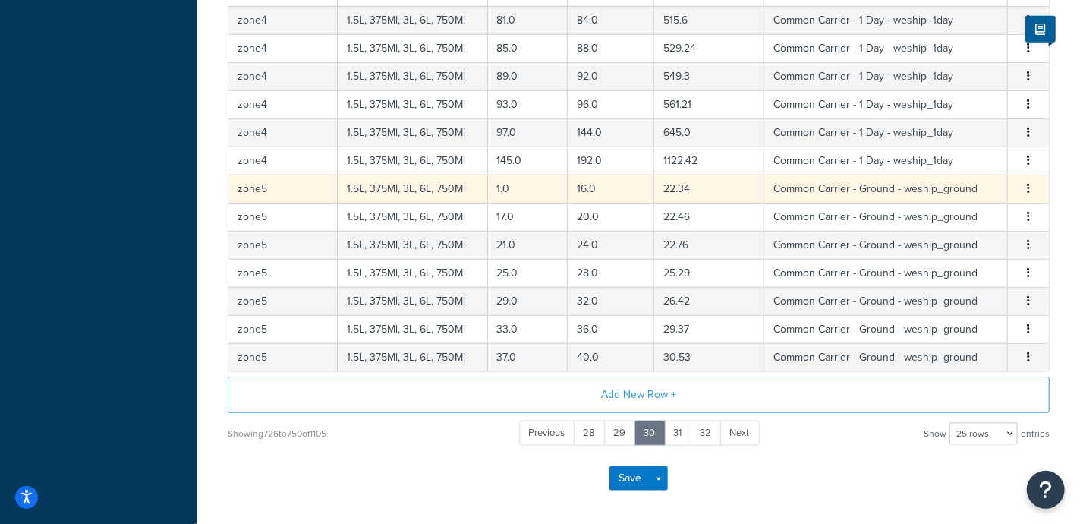
click at [1029, 183] on icon "button" at bounding box center [1028, 188] width 3 height 11
click at [934, 155] on div "Edit" at bounding box center [952, 155] width 108 height 31
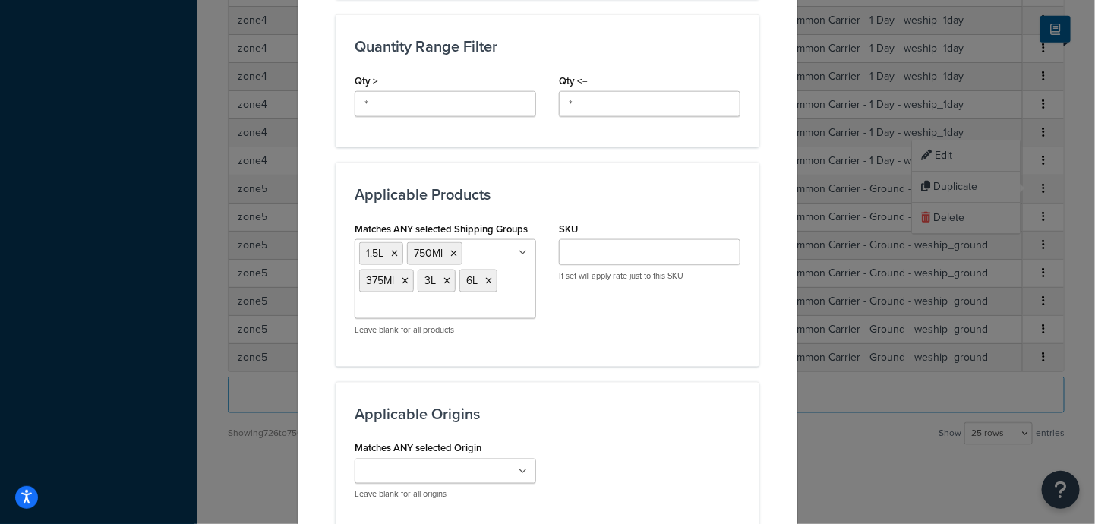
scroll to position [643, 0]
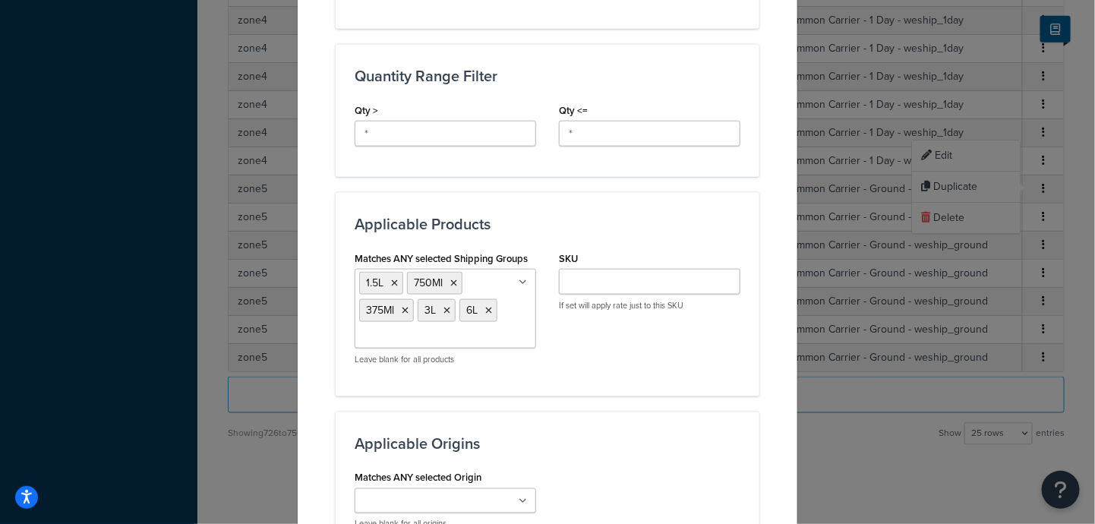
click at [518, 279] on icon at bounding box center [522, 282] width 8 height 9
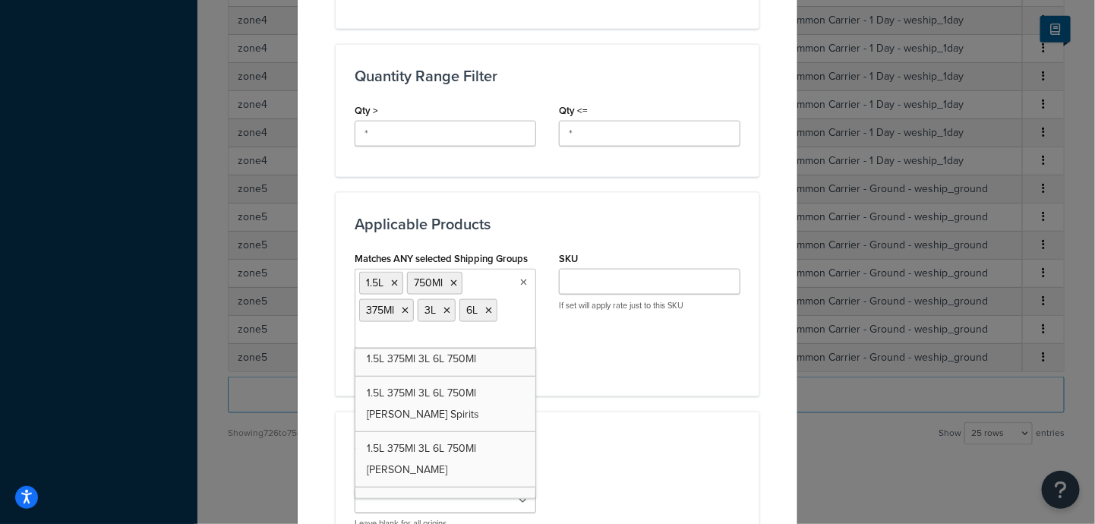
scroll to position [572, 0]
click at [607, 366] on div "Matches ANY selected Shipping Groups 1.5L 750Ml 375Ml 3L 6L Spirits 12L 12.8L 1…" at bounding box center [547, 311] width 408 height 129
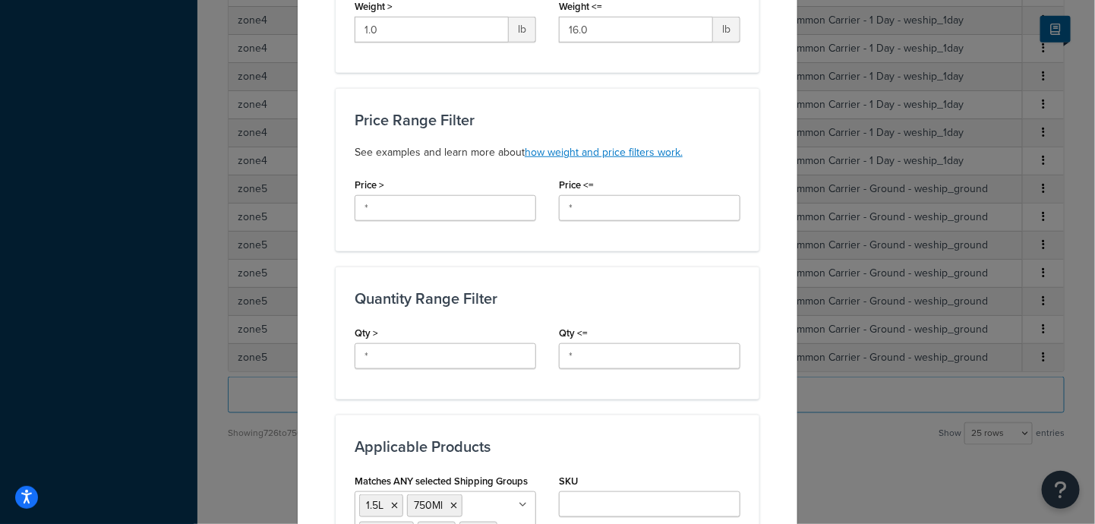
scroll to position [453, 0]
